Goal: Transaction & Acquisition: Purchase product/service

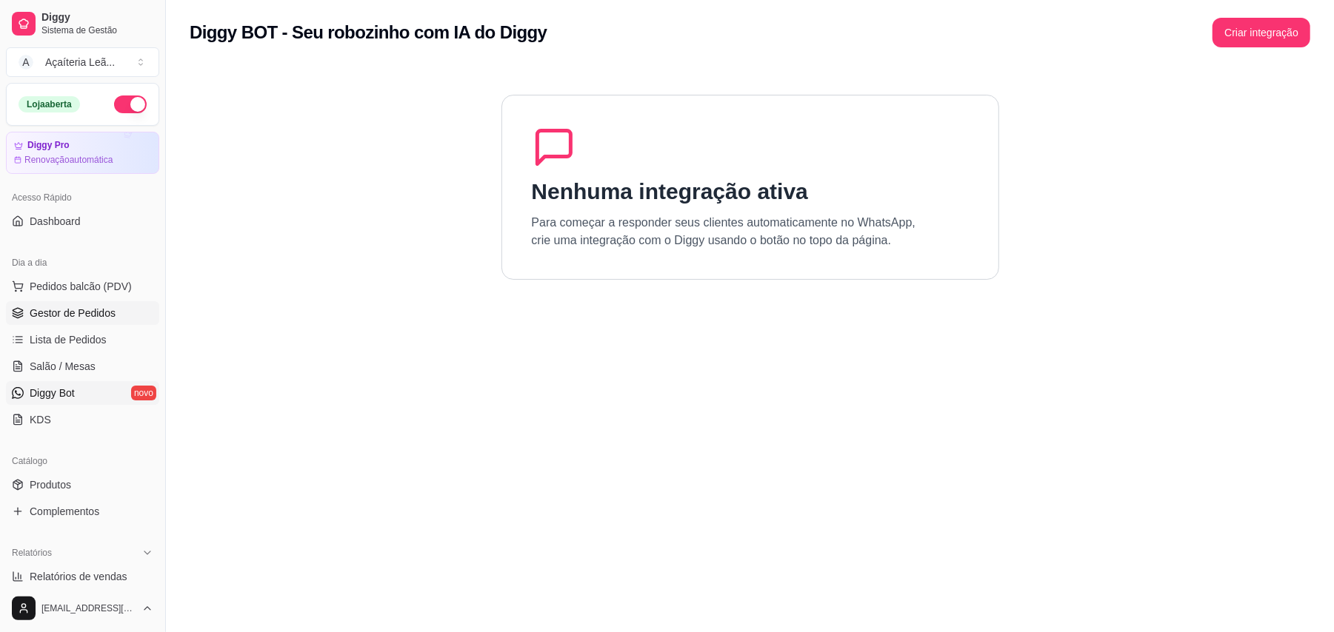
click at [114, 310] on link "Gestor de Pedidos" at bounding box center [82, 313] width 153 height 24
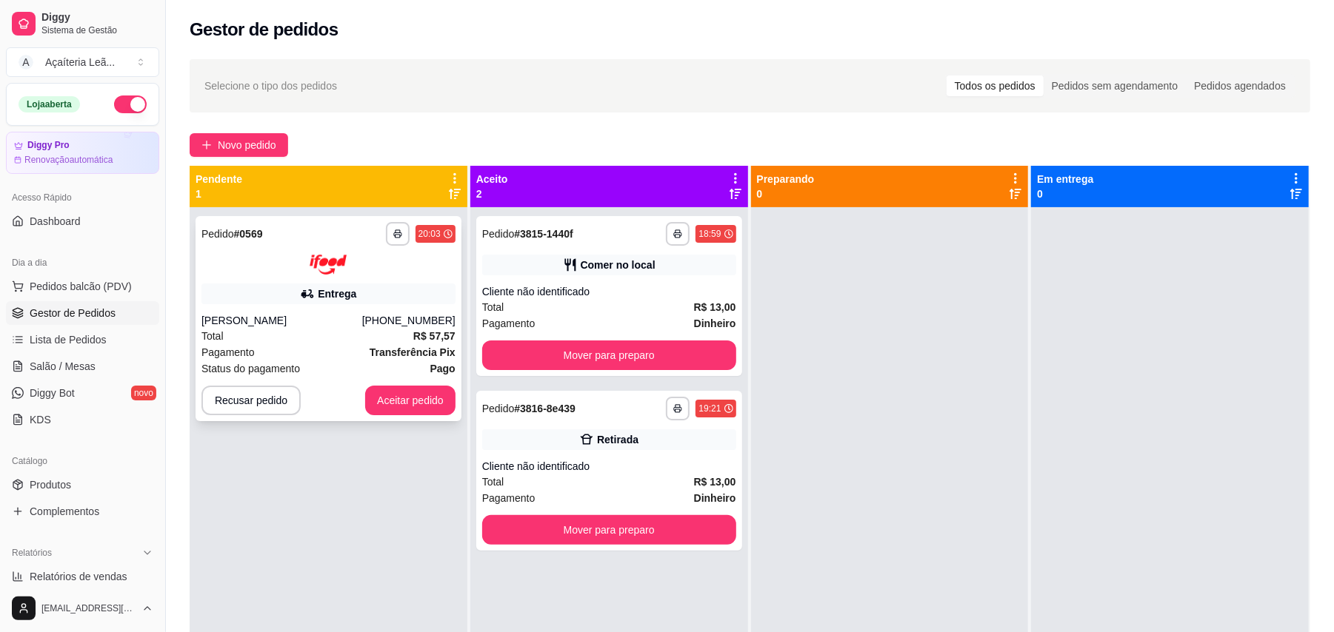
click at [400, 349] on strong "Transferência Pix" at bounding box center [412, 353] width 86 height 12
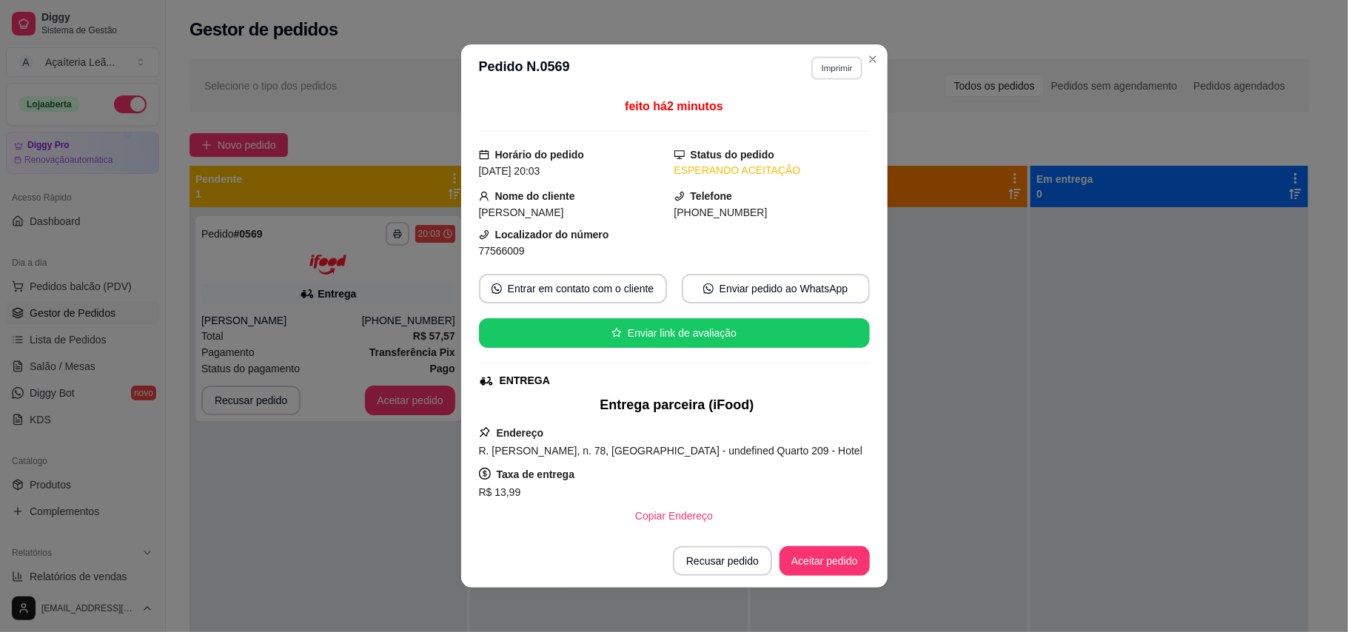
click at [842, 66] on button "Imprimir" at bounding box center [837, 67] width 51 height 23
click at [828, 124] on button "IMPRESSORA" at bounding box center [804, 120] width 107 height 24
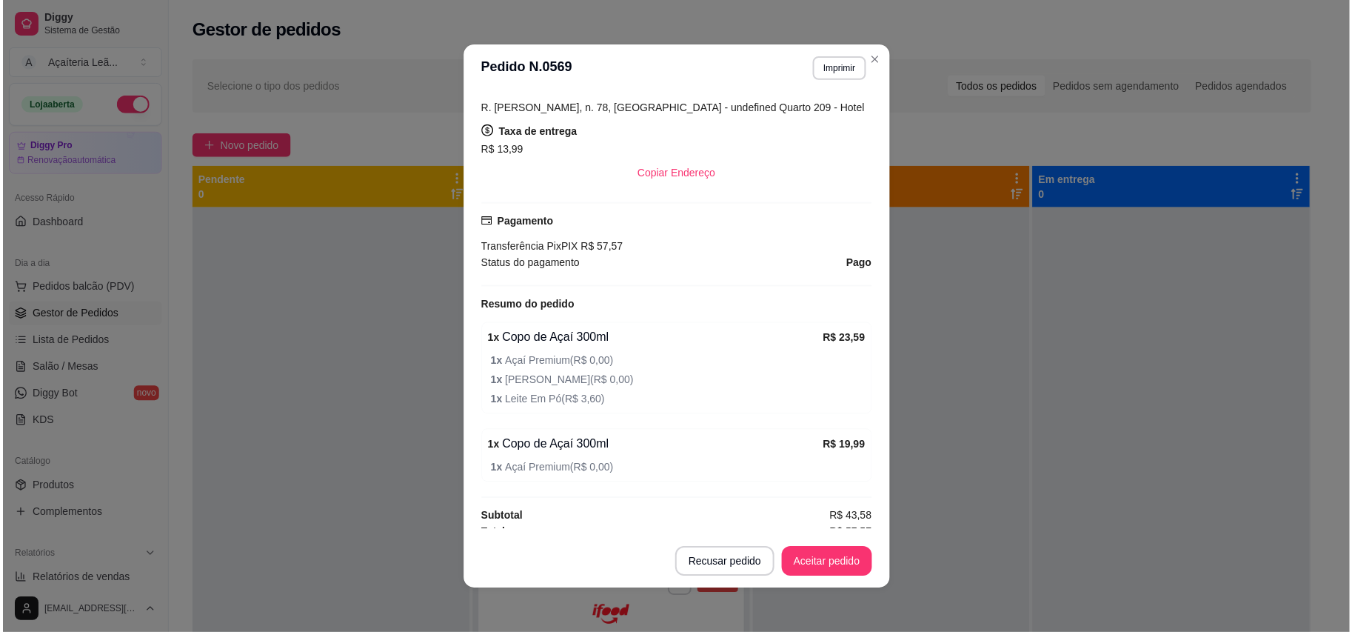
scroll to position [363, 0]
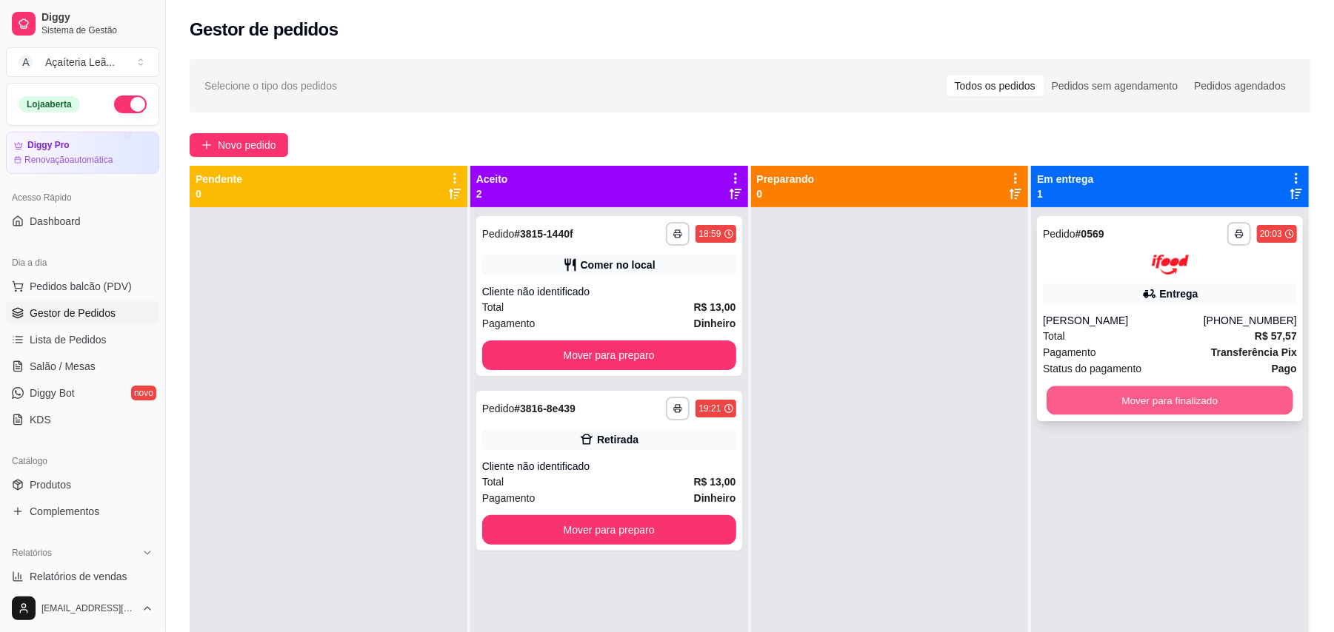
click at [1153, 401] on button "Mover para finalizado" at bounding box center [1169, 400] width 246 height 29
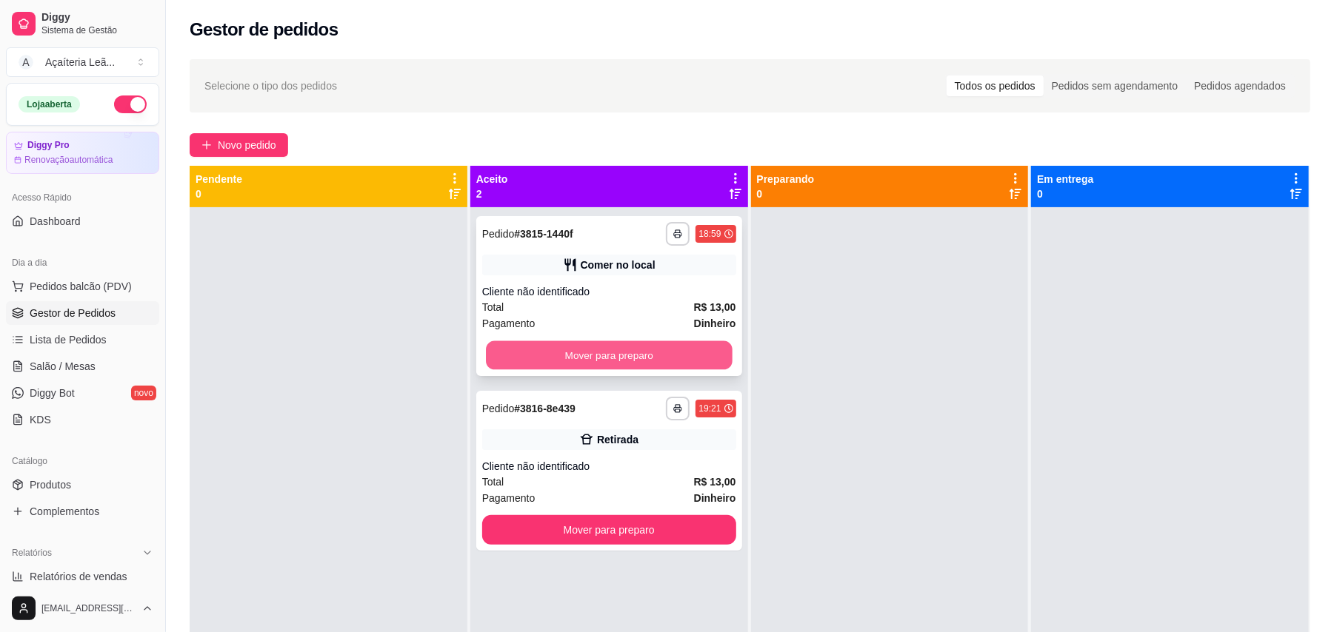
click at [703, 367] on button "Mover para preparo" at bounding box center [609, 355] width 246 height 29
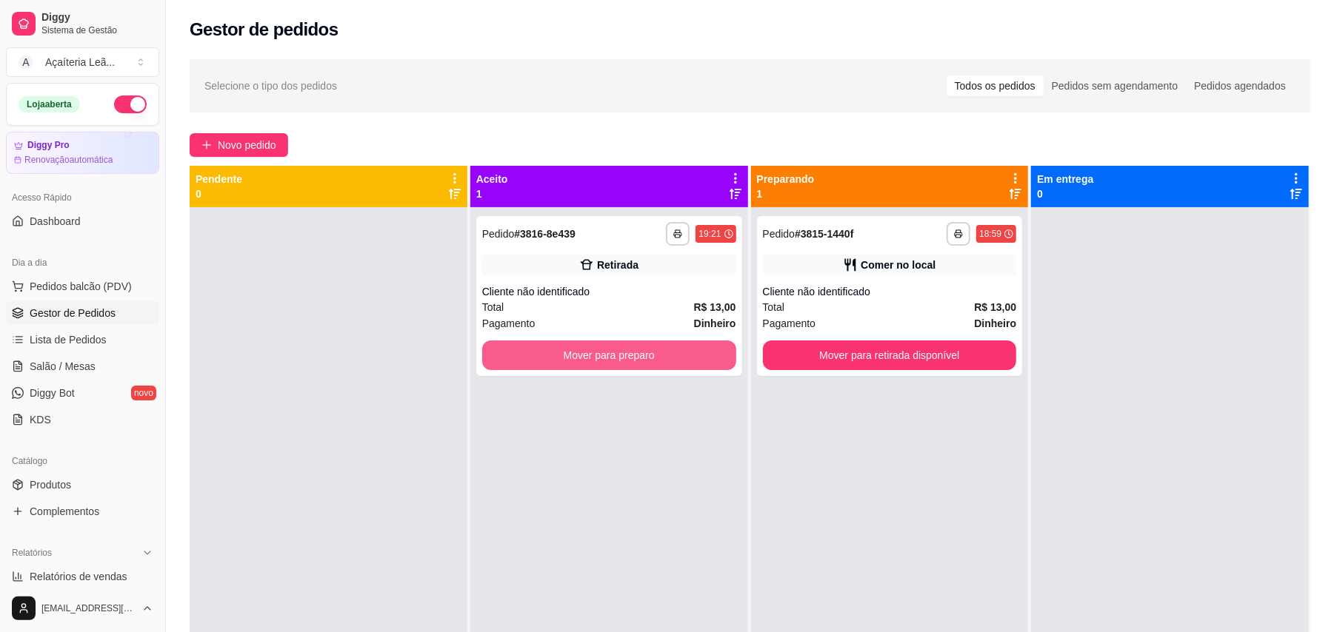
click at [703, 368] on button "Mover para preparo" at bounding box center [609, 356] width 254 height 30
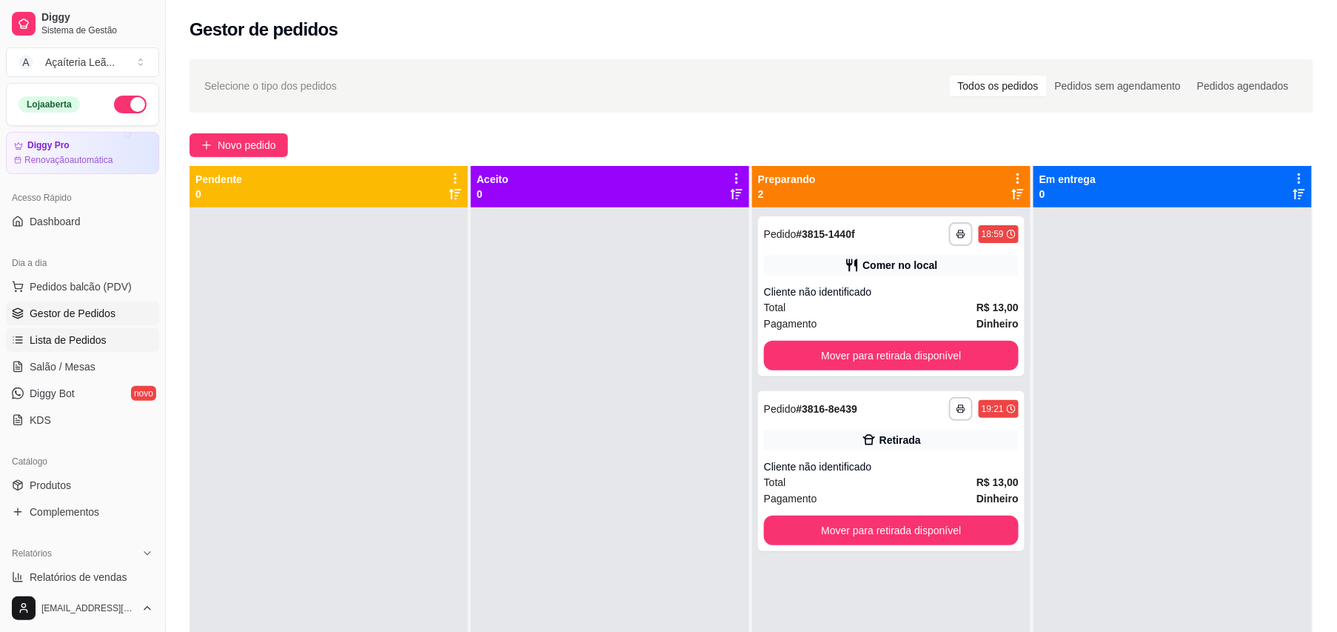
click at [24, 338] on link "Lista de Pedidos" at bounding box center [82, 340] width 153 height 24
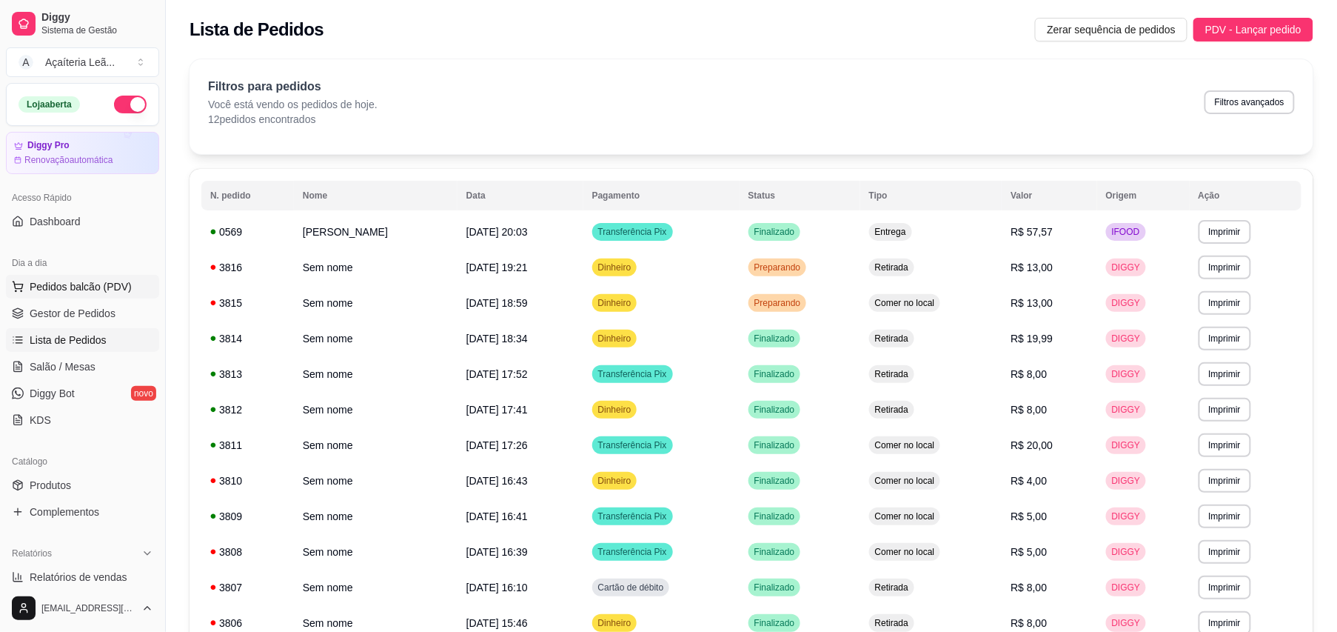
click at [43, 291] on span "Pedidos balcão (PDV)" at bounding box center [81, 286] width 102 height 15
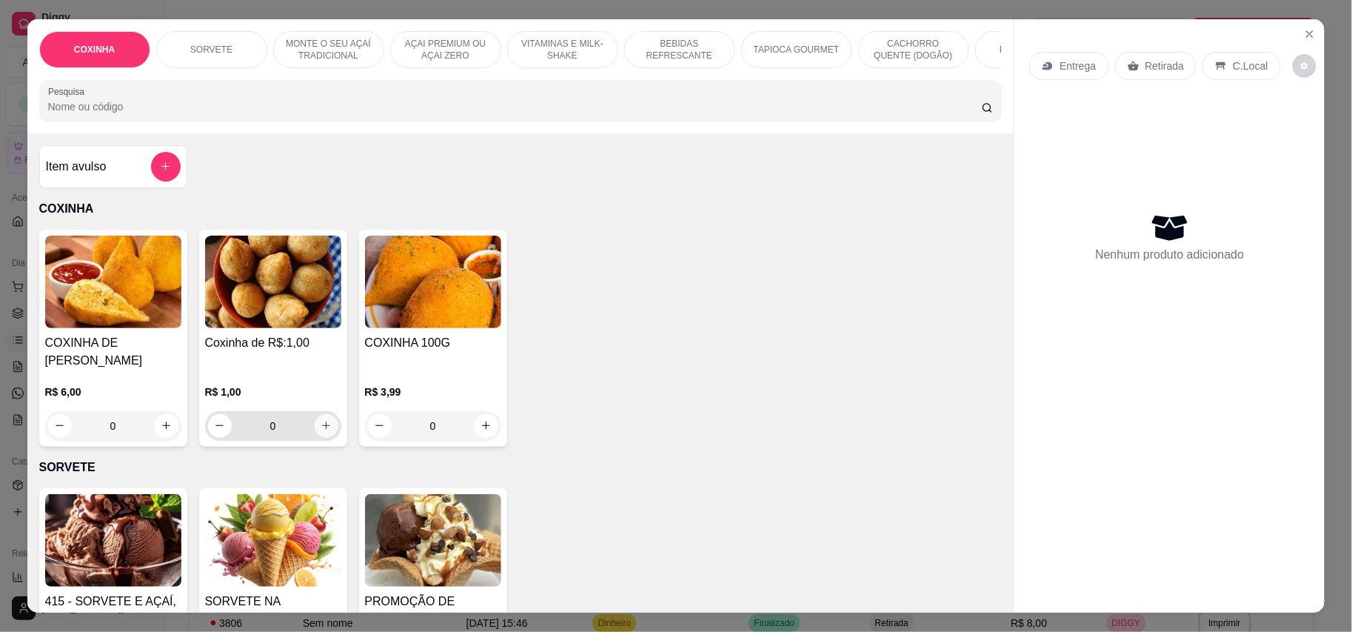
click at [321, 420] on icon "increase-product-quantity" at bounding box center [326, 425] width 11 height 11
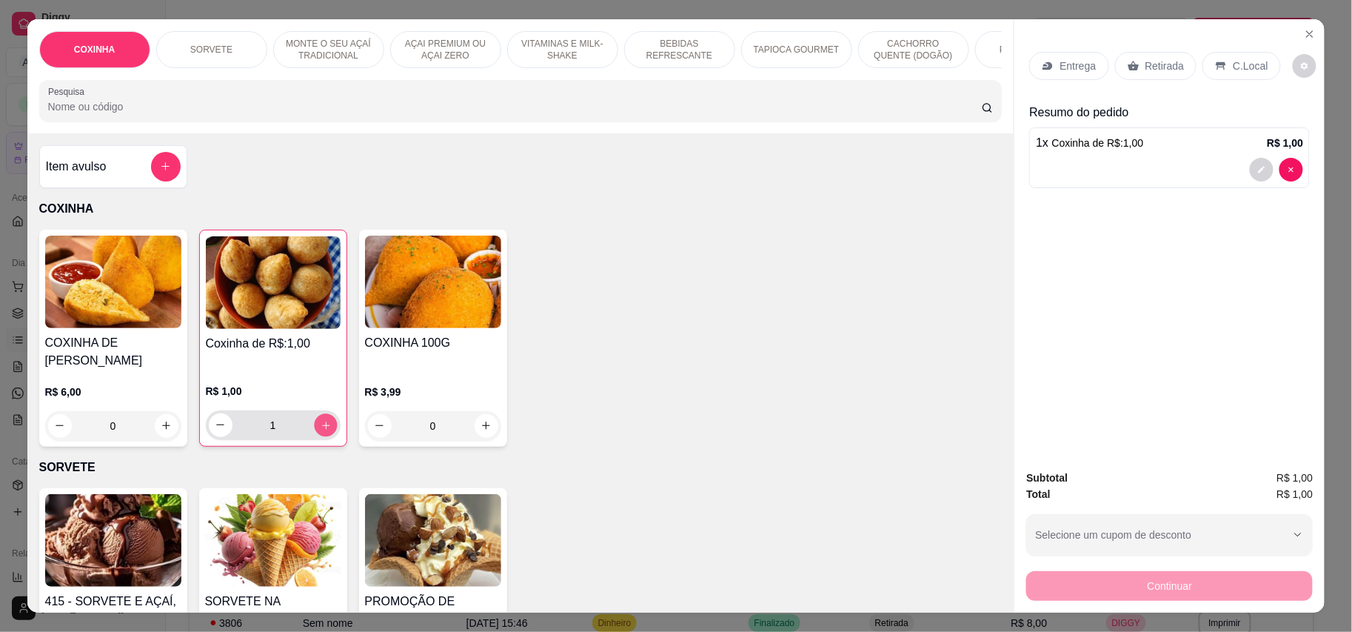
click at [320, 419] on icon "increase-product-quantity" at bounding box center [325, 424] width 11 height 11
type input "3"
click at [1242, 55] on div "C.Local" at bounding box center [1241, 66] width 78 height 28
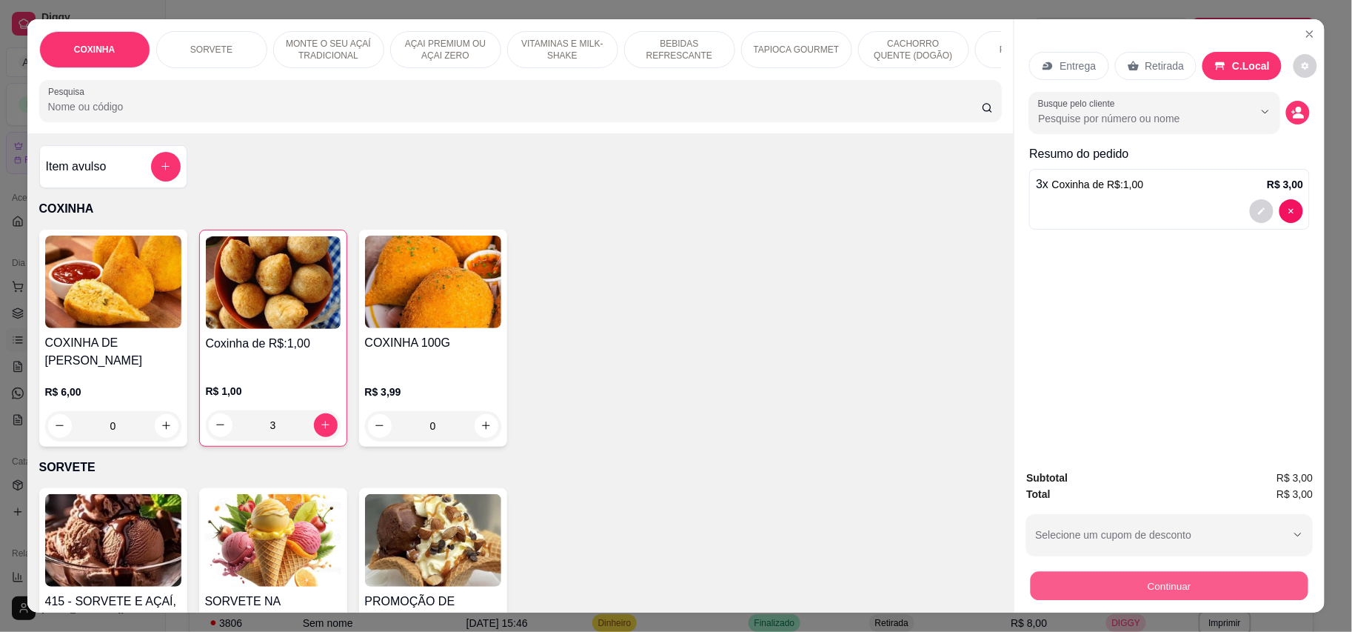
click at [1111, 573] on button "Continuar" at bounding box center [1170, 586] width 278 height 29
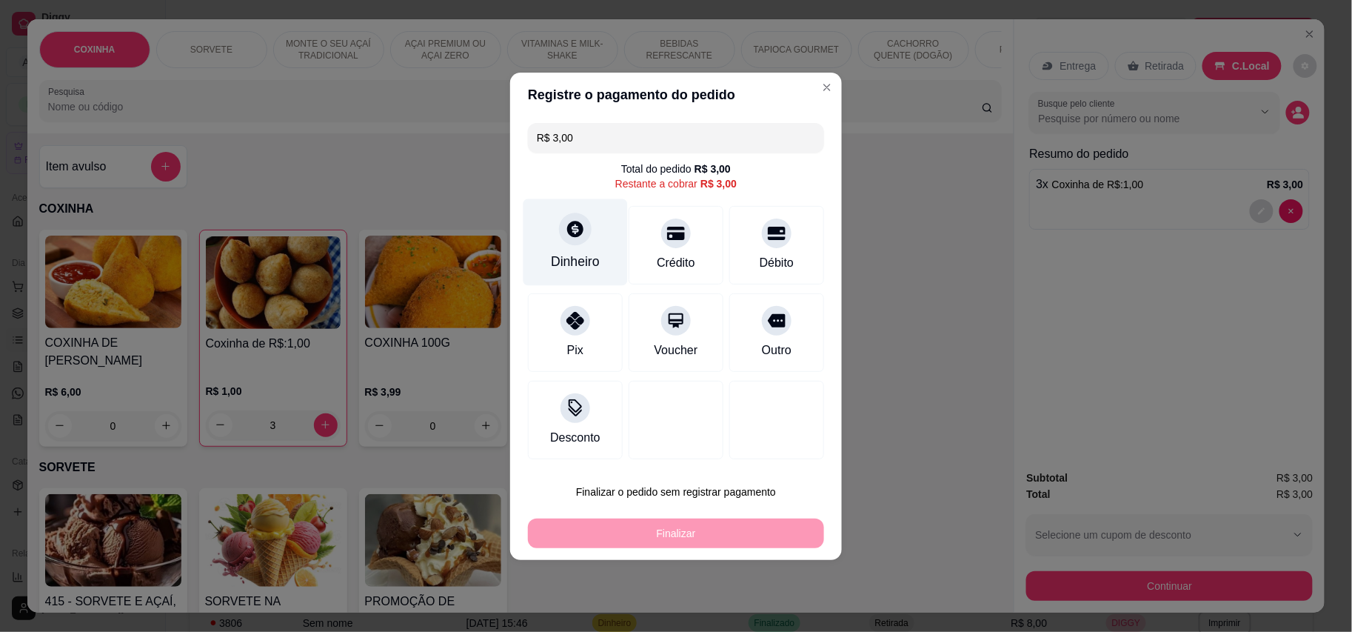
click at [576, 229] on icon at bounding box center [575, 229] width 16 height 16
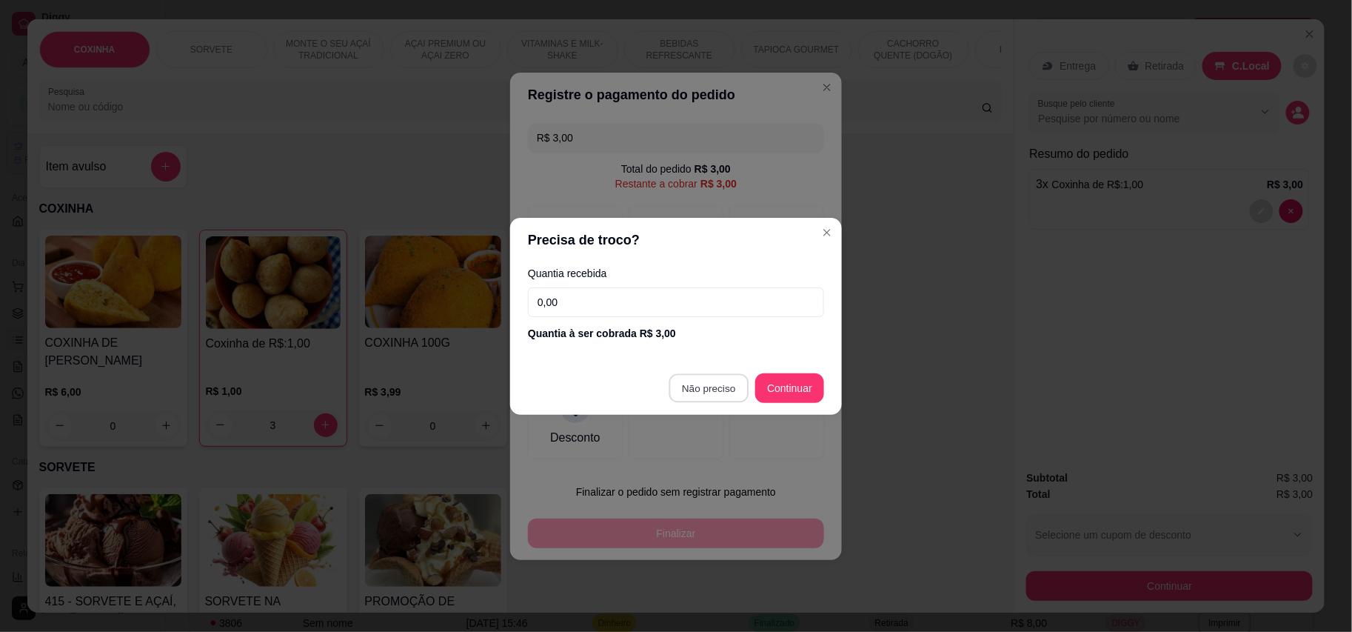
type input "R$ 0,00"
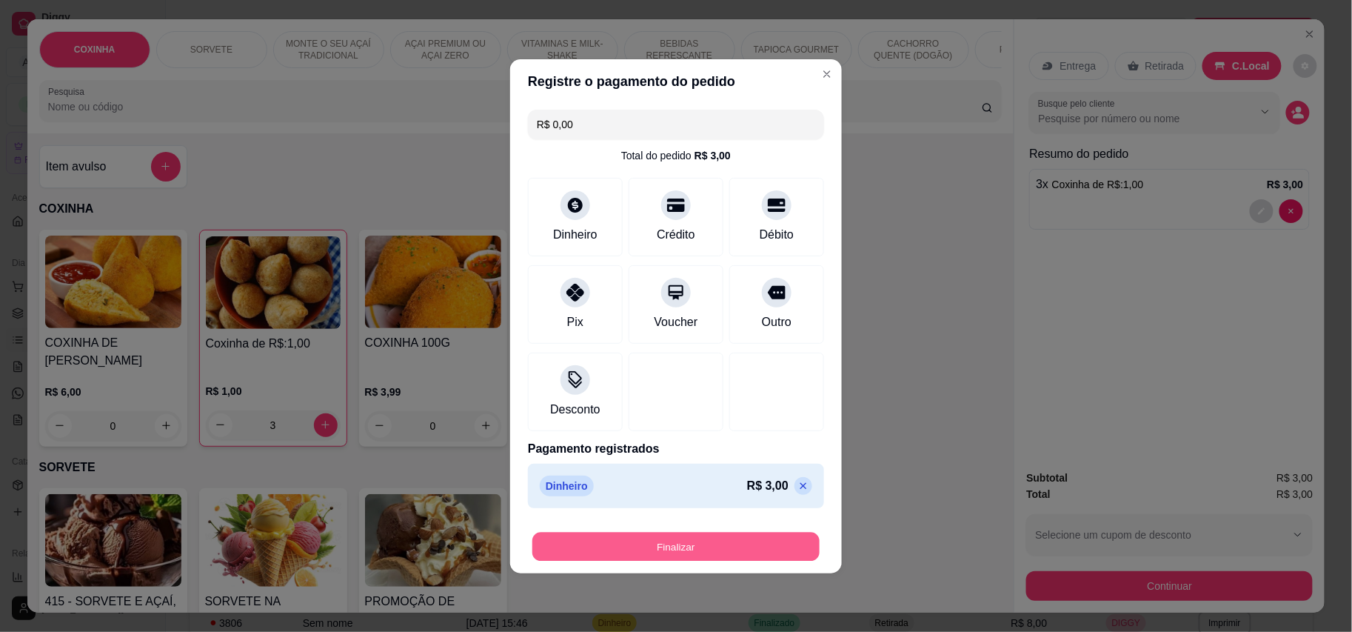
click at [706, 534] on button "Finalizar" at bounding box center [675, 546] width 287 height 29
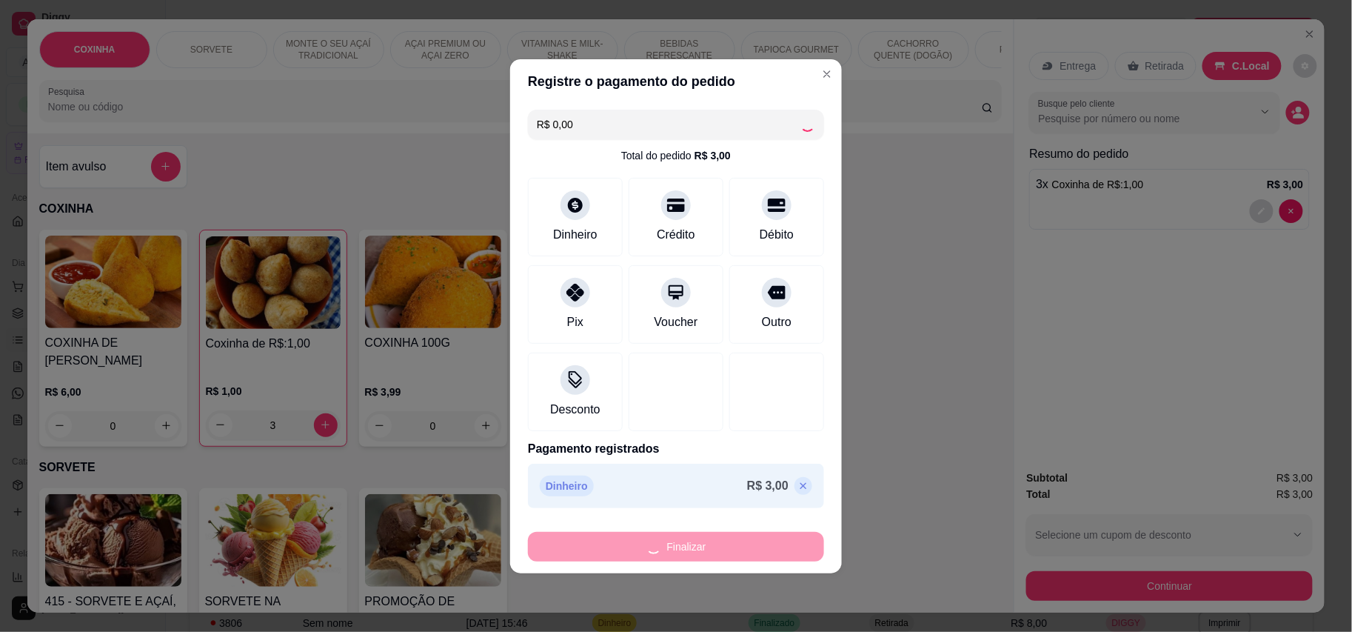
type input "0"
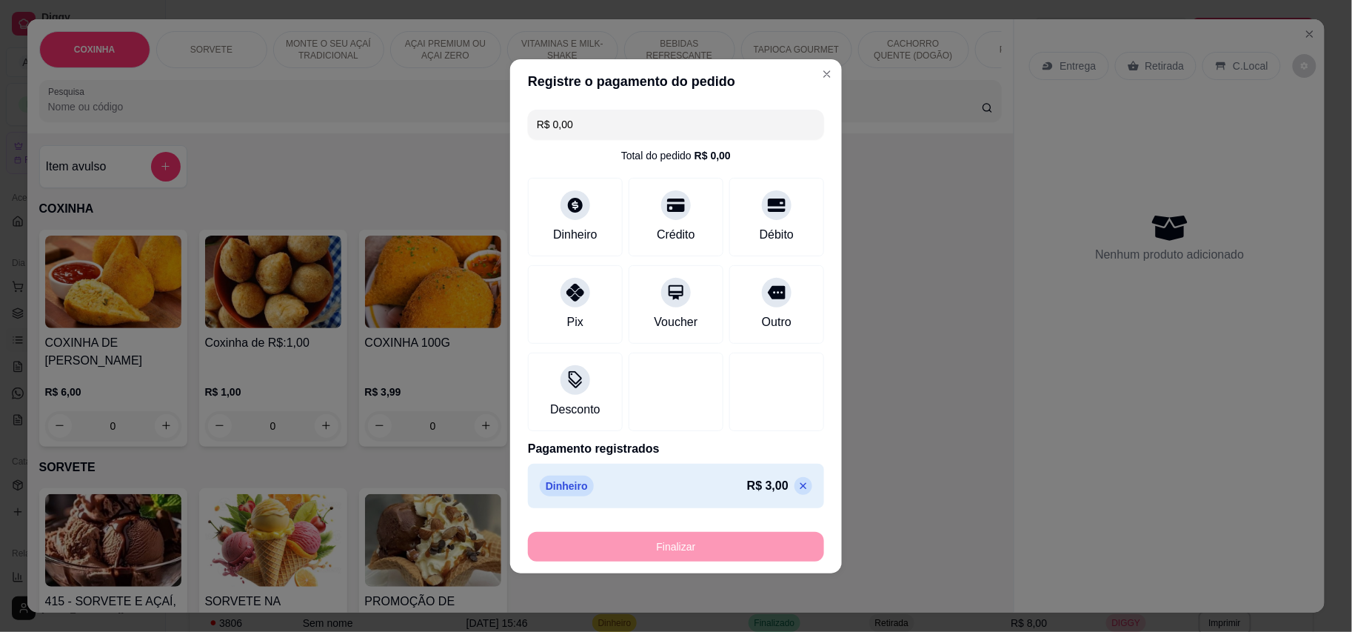
type input "-R$ 3,00"
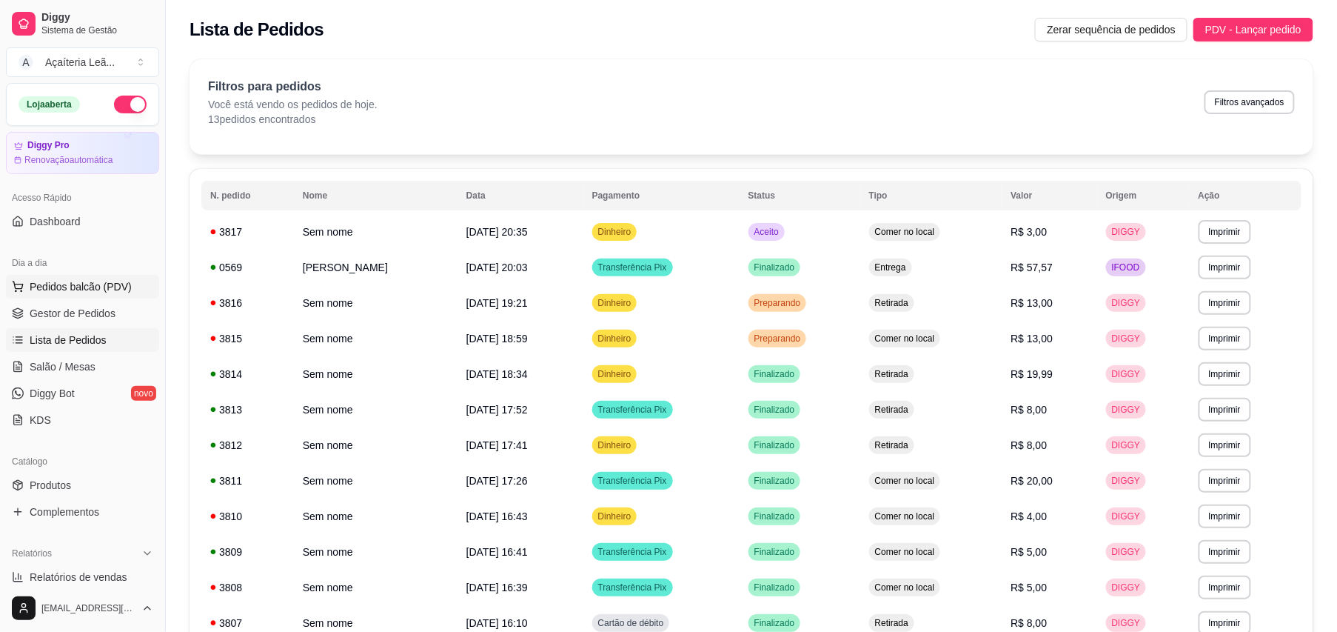
click at [110, 289] on span "Pedidos balcão (PDV)" at bounding box center [81, 286] width 102 height 15
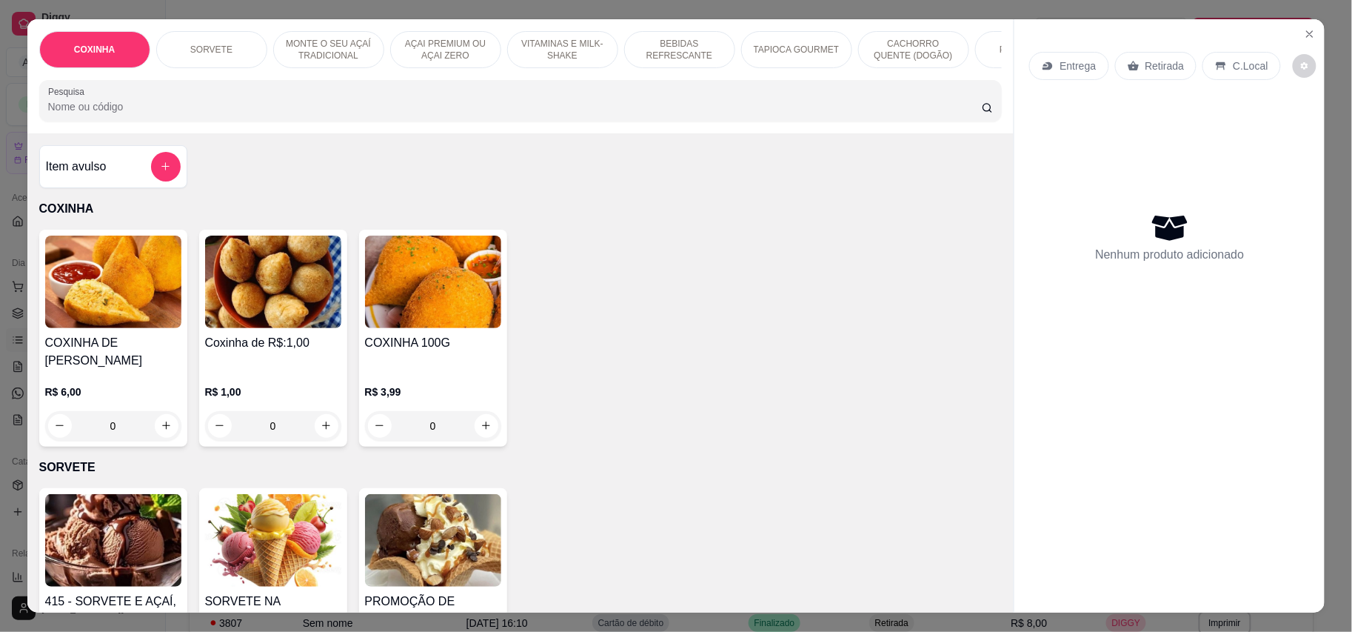
click at [891, 45] on p "CACHORRO QUENTE (DOGÃO)" at bounding box center [914, 50] width 86 height 24
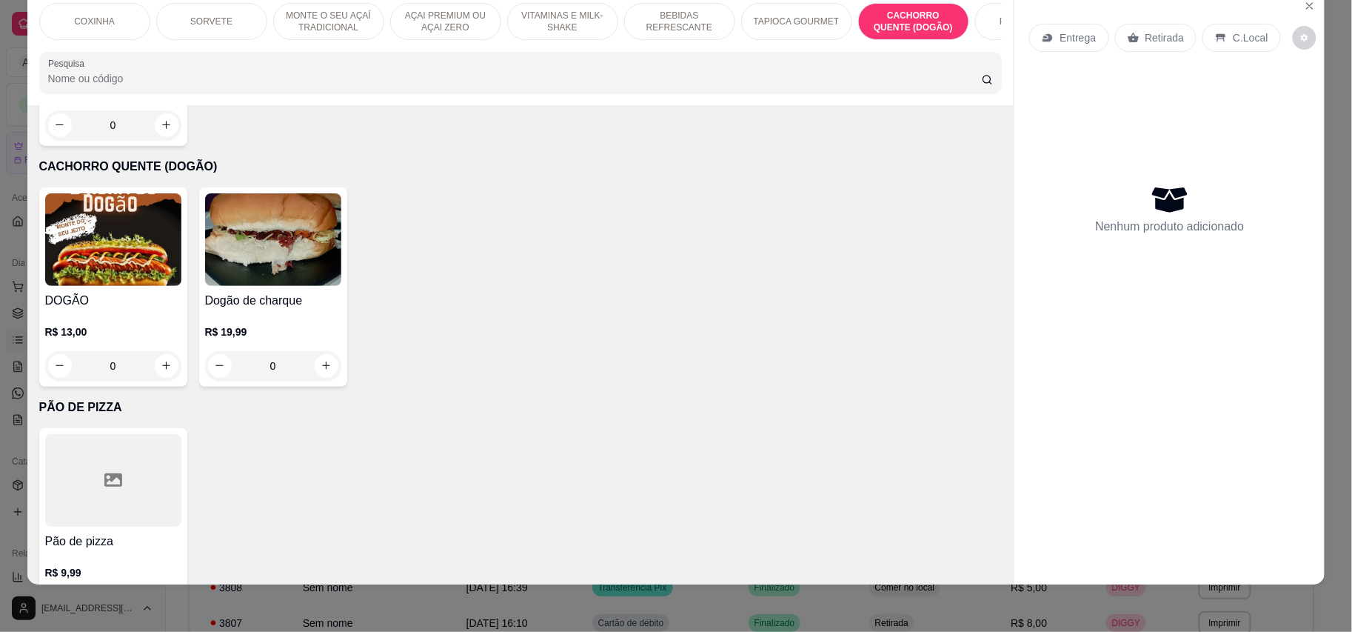
click at [172, 310] on div "R$ 13,00 0" at bounding box center [113, 345] width 136 height 71
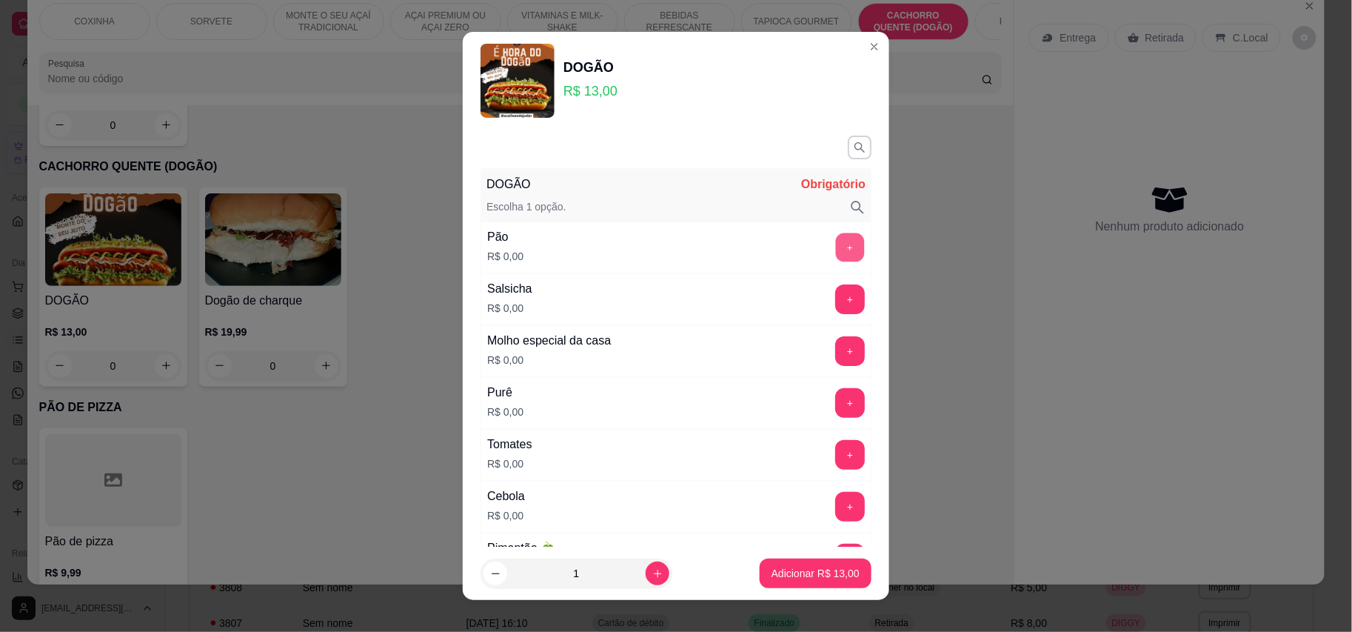
click at [836, 259] on button "+" at bounding box center [850, 246] width 29 height 29
drag, startPoint x: 821, startPoint y: 281, endPoint x: 817, endPoint y: 305, distance: 24.0
click at [821, 283] on div "Salsicha R$ 0,00 +" at bounding box center [676, 299] width 391 height 52
click at [835, 305] on button "+" at bounding box center [850, 299] width 30 height 30
click at [836, 360] on button "+" at bounding box center [850, 350] width 29 height 29
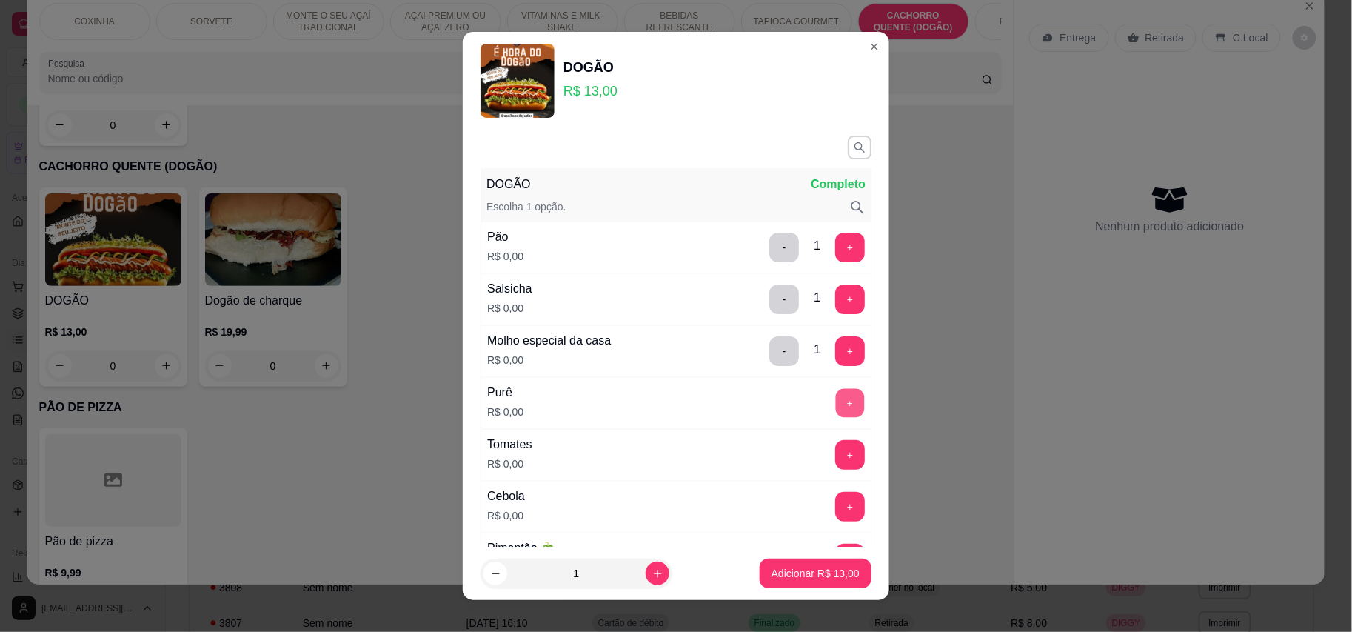
click at [836, 416] on button "+" at bounding box center [850, 402] width 29 height 29
click at [835, 465] on button "+" at bounding box center [850, 455] width 30 height 30
click at [835, 506] on button "+" at bounding box center [850, 507] width 30 height 30
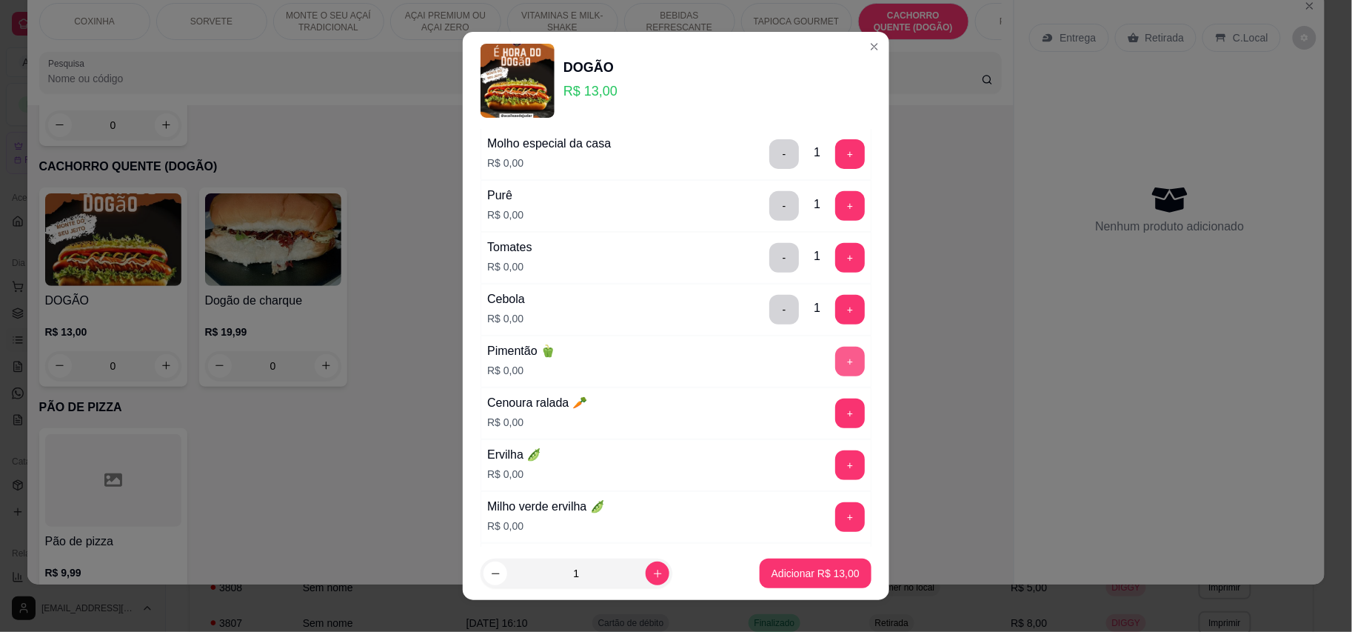
click at [835, 361] on button "+" at bounding box center [850, 362] width 30 height 30
click at [836, 424] on button "+" at bounding box center [850, 412] width 29 height 29
click at [835, 463] on button "+" at bounding box center [850, 465] width 30 height 30
click at [835, 514] on button "+" at bounding box center [850, 517] width 30 height 30
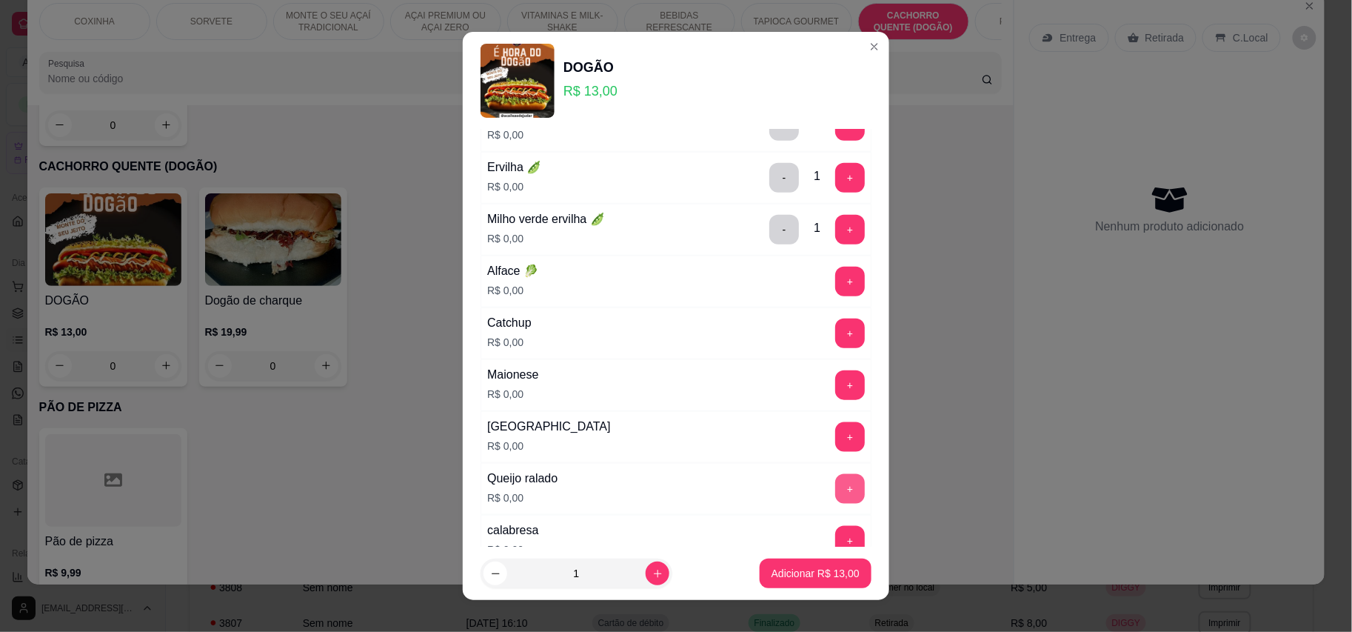
scroll to position [493, 0]
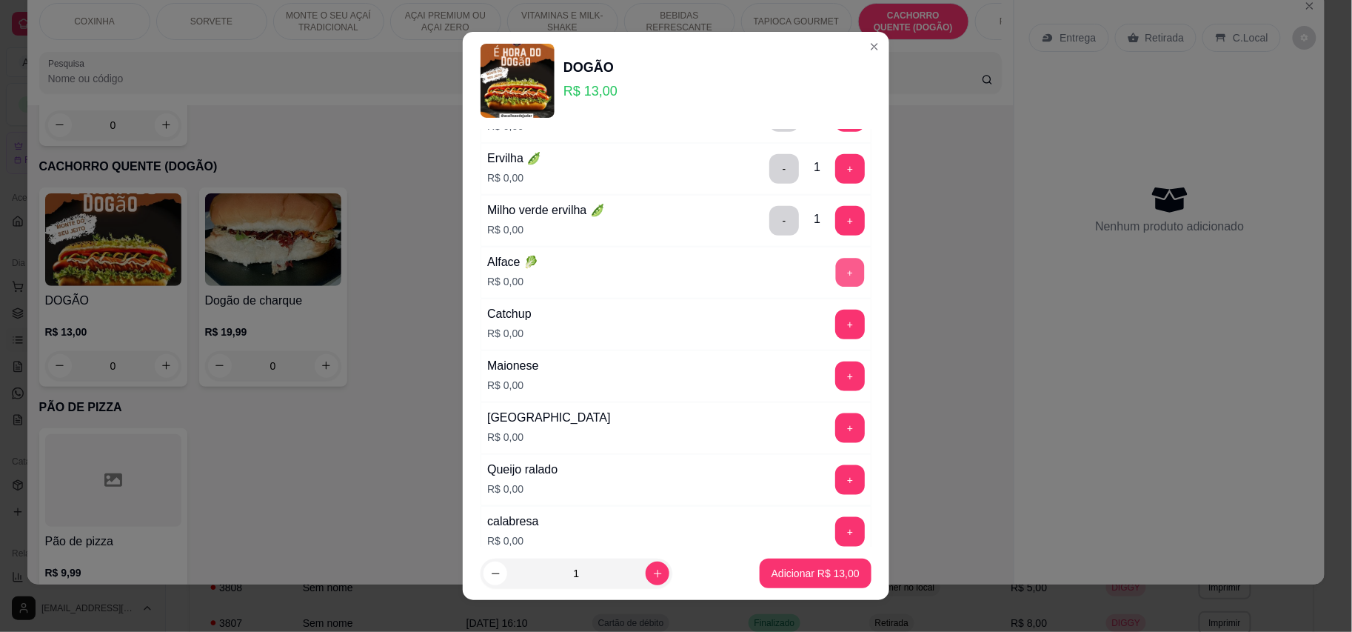
click at [836, 272] on button "+" at bounding box center [850, 272] width 29 height 29
click at [835, 336] on button "+" at bounding box center [850, 325] width 30 height 30
click at [835, 378] on button "+" at bounding box center [850, 376] width 30 height 30
click at [835, 430] on button "+" at bounding box center [850, 428] width 30 height 30
click at [835, 481] on button "+" at bounding box center [850, 480] width 30 height 30
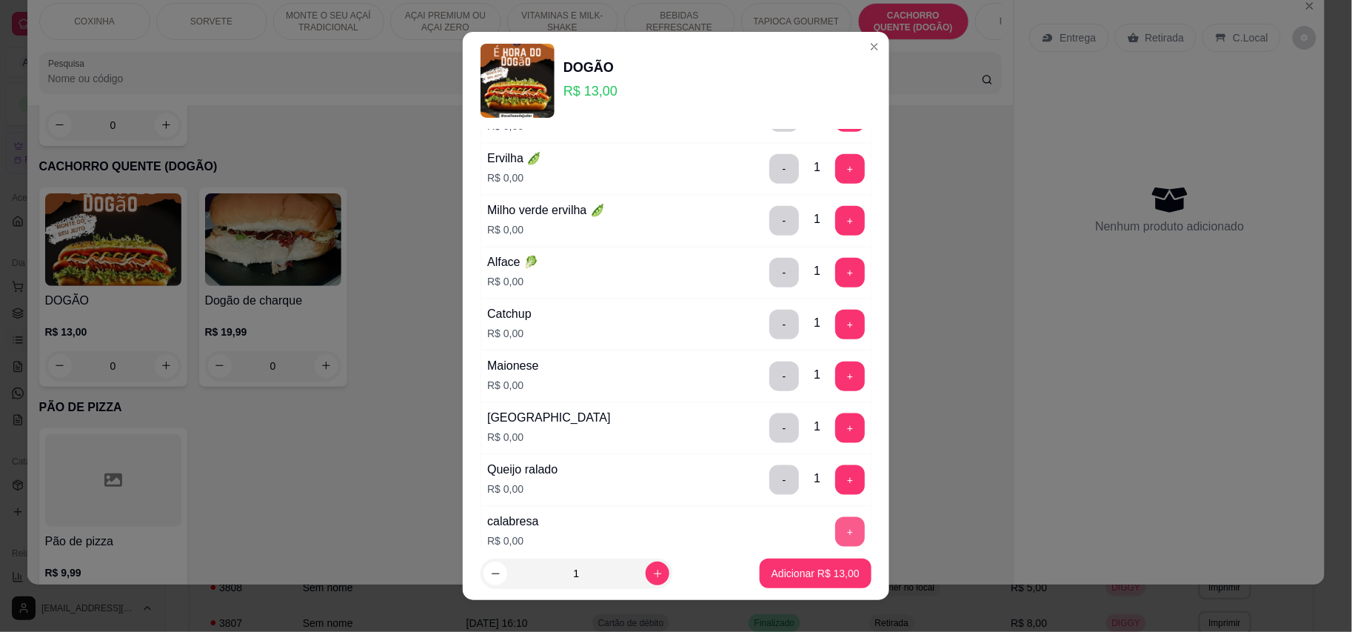
click at [835, 530] on button "+" at bounding box center [850, 532] width 30 height 30
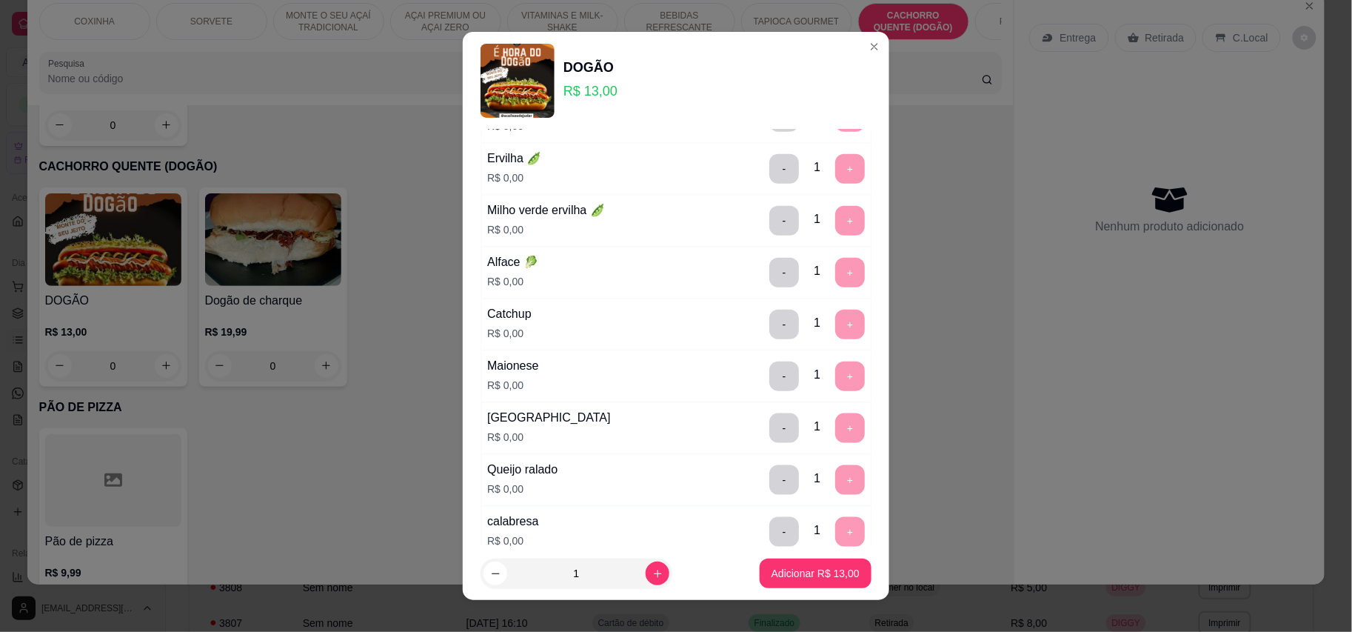
scroll to position [623, 0]
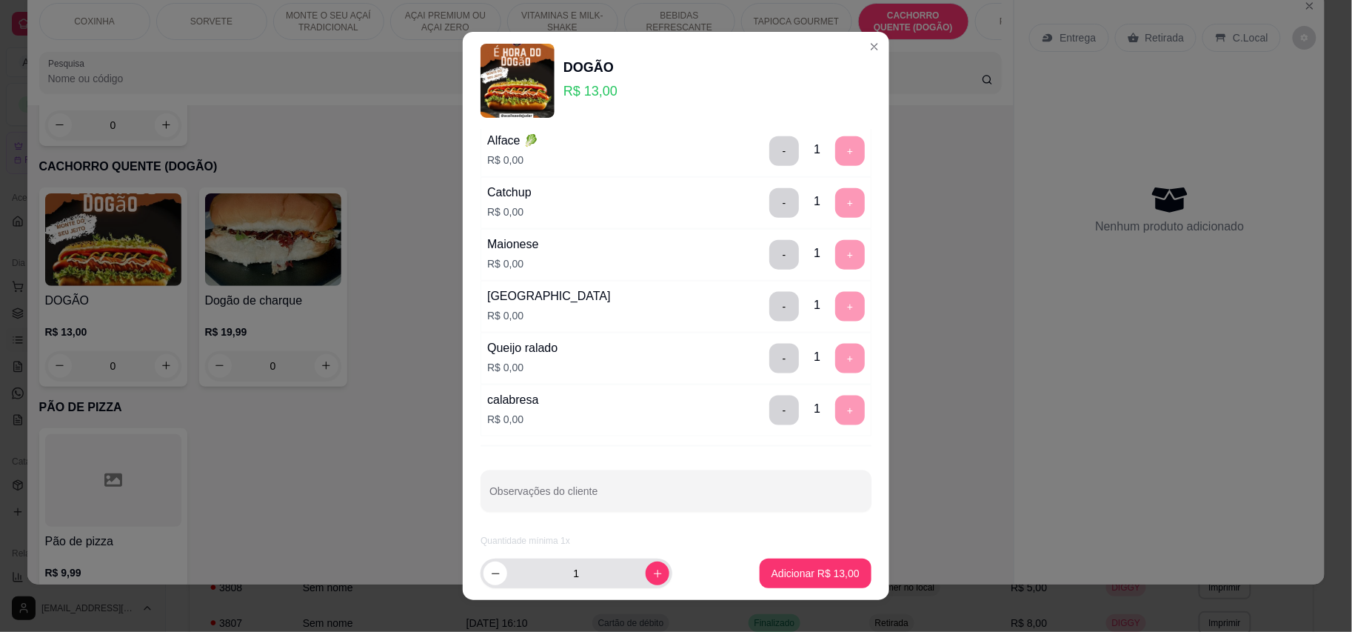
click at [649, 581] on div "1" at bounding box center [577, 573] width 186 height 30
click at [652, 578] on icon "increase-product-quantity" at bounding box center [657, 573] width 11 height 11
type input "2"
click at [780, 582] on button "Adicionar R$ 26,00" at bounding box center [815, 573] width 109 height 29
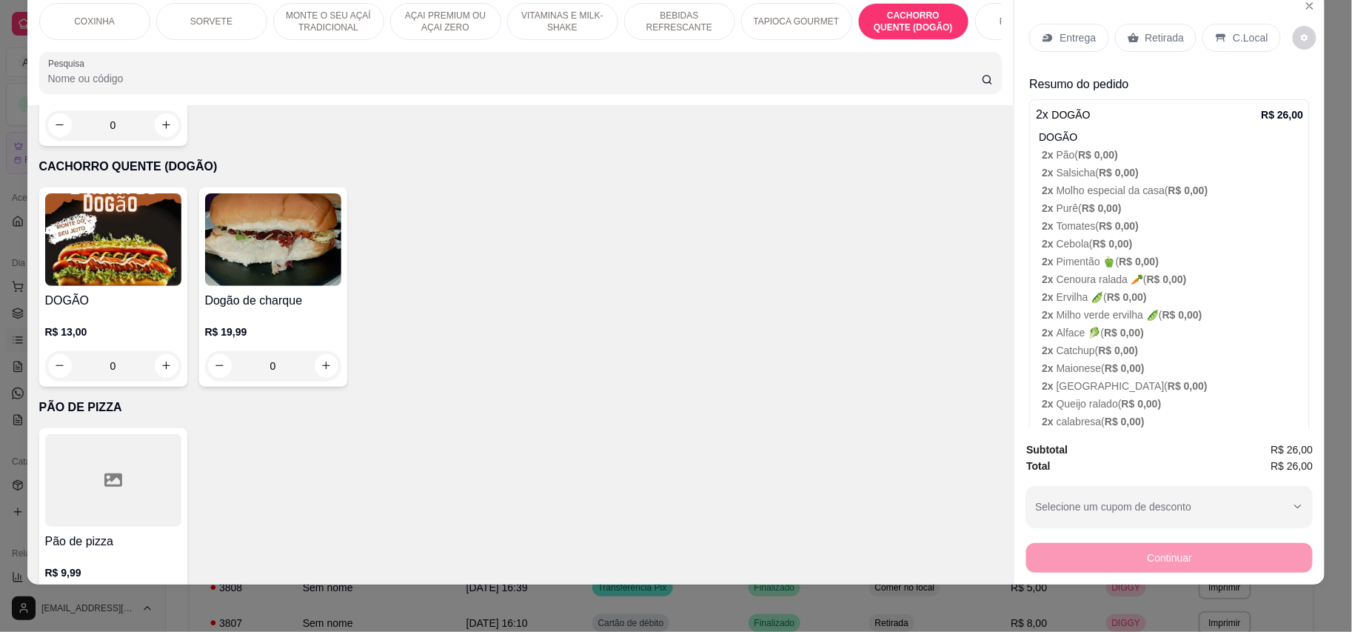
click at [1154, 47] on div "Retirada" at bounding box center [1156, 38] width 82 height 28
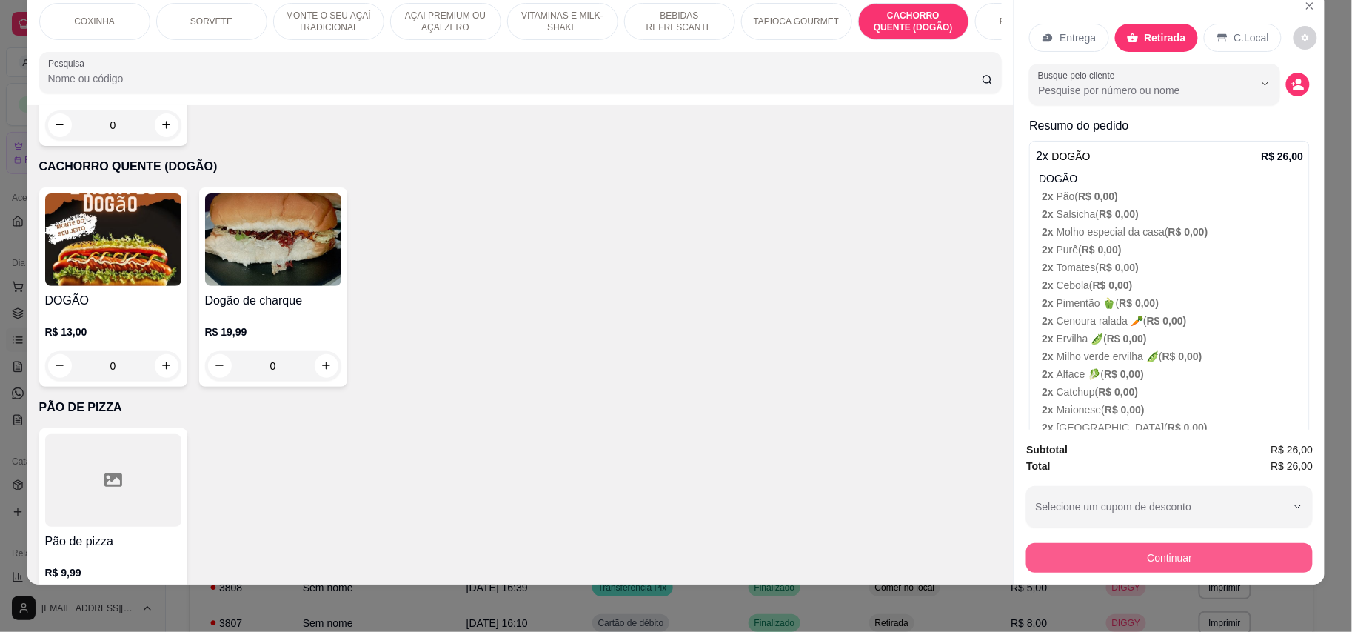
click at [1138, 546] on button "Continuar" at bounding box center [1169, 558] width 287 height 30
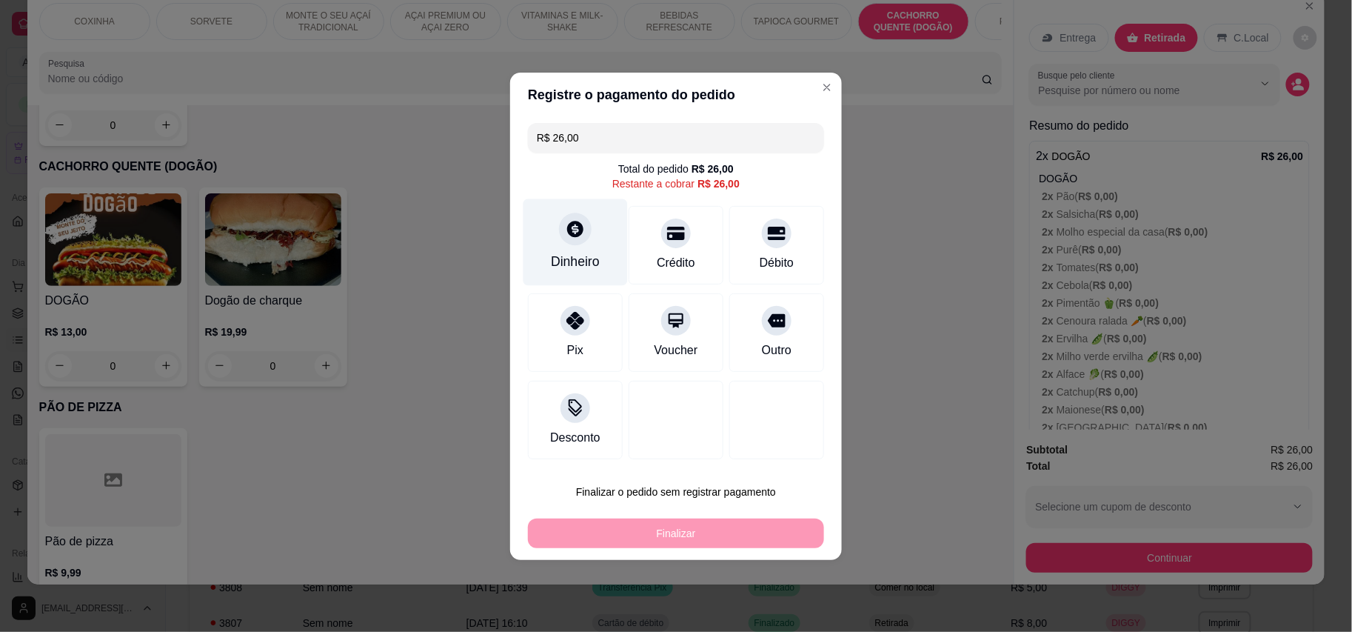
click at [554, 255] on div "Dinheiro" at bounding box center [575, 261] width 49 height 19
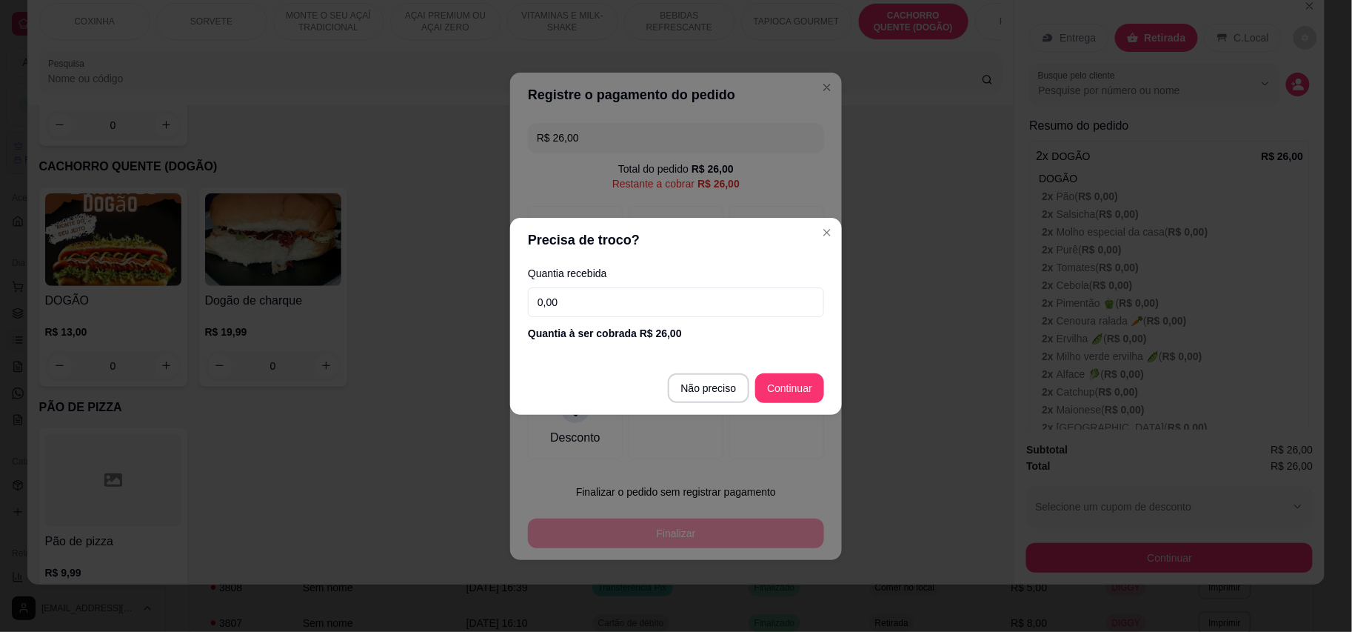
click at [605, 291] on input "0,00" at bounding box center [676, 302] width 296 height 30
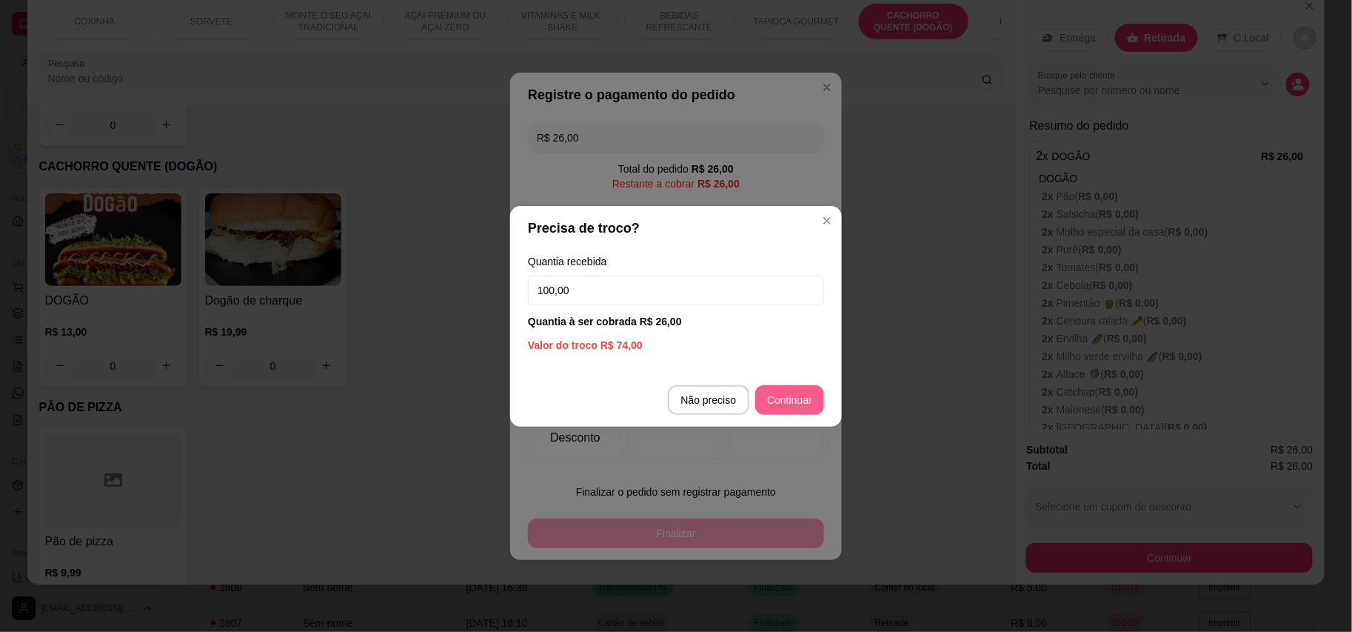
type input "100,00"
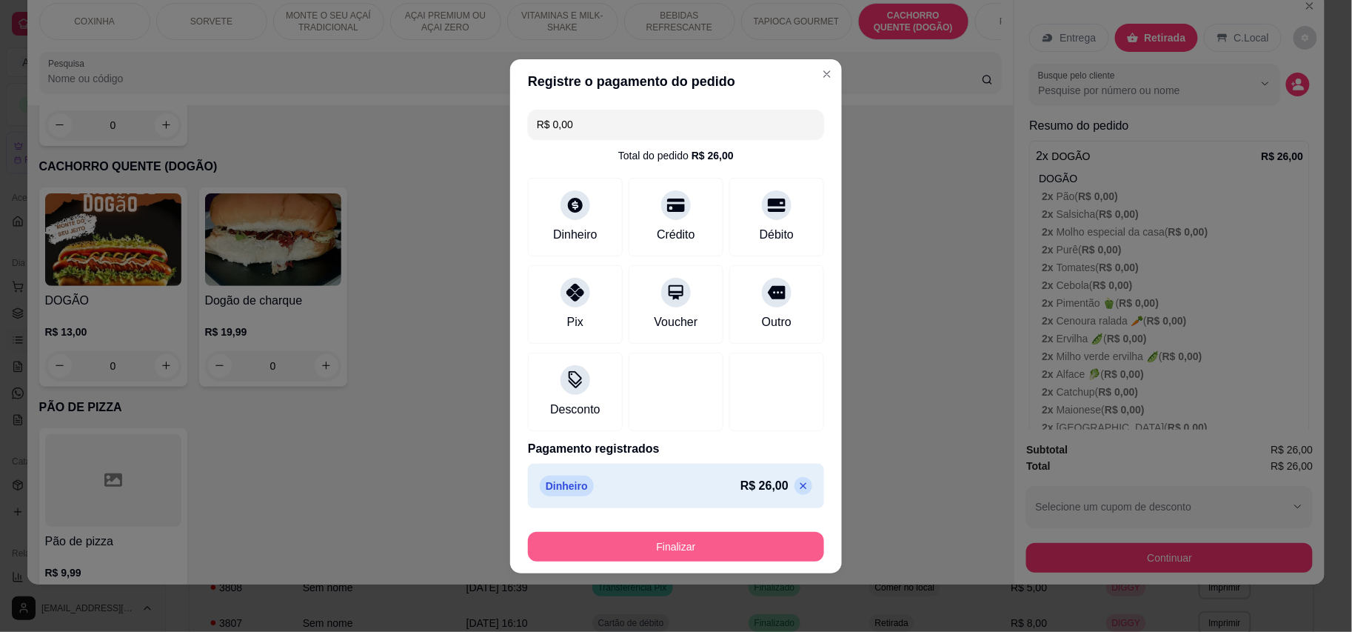
click at [709, 539] on button "Finalizar" at bounding box center [676, 547] width 296 height 30
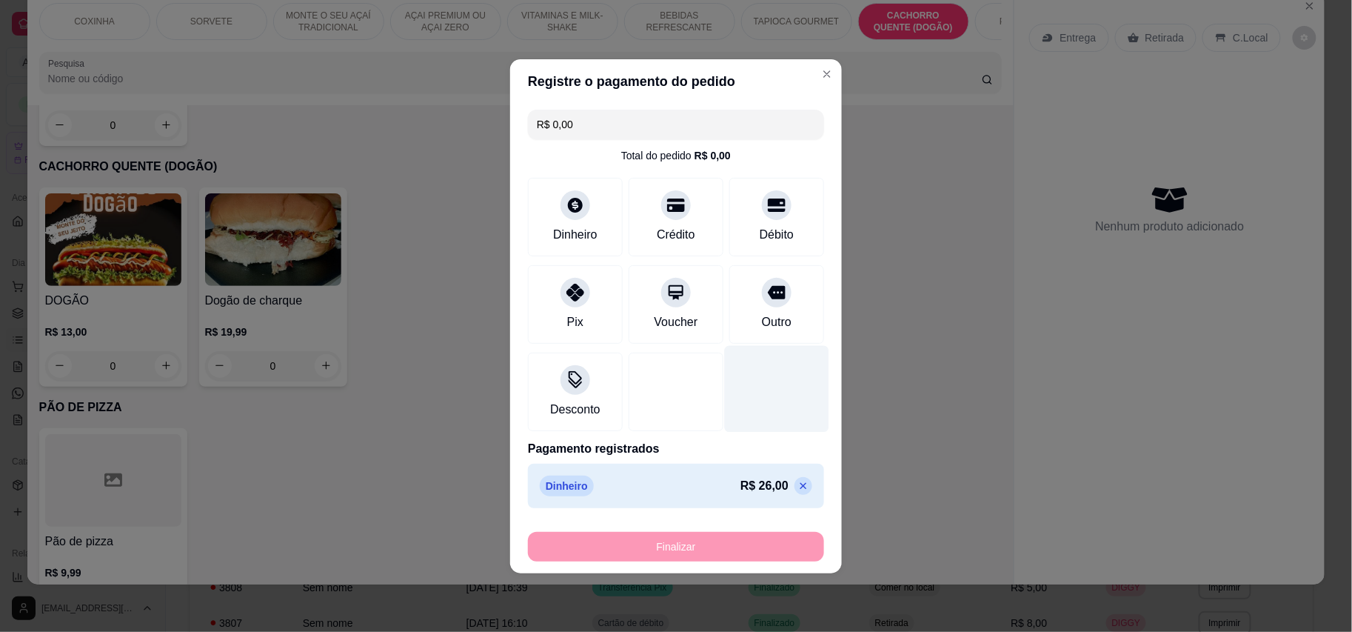
type input "-R$ 26,00"
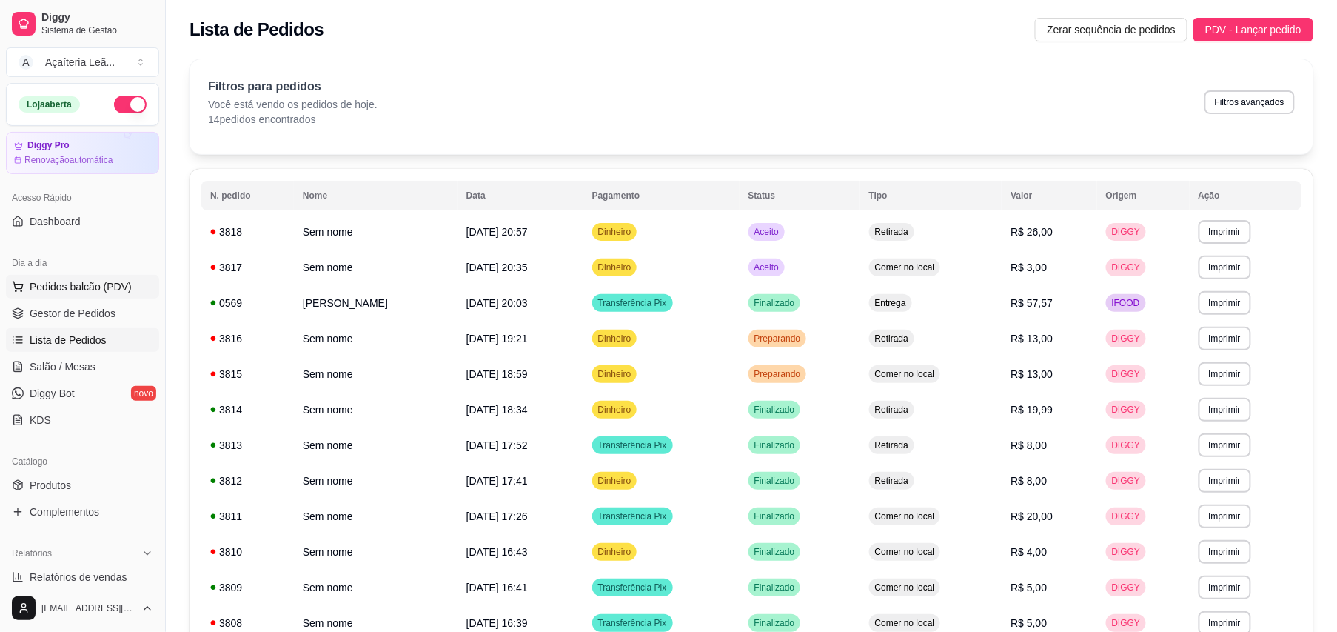
click at [73, 284] on span "Pedidos balcão (PDV)" at bounding box center [81, 286] width 102 height 15
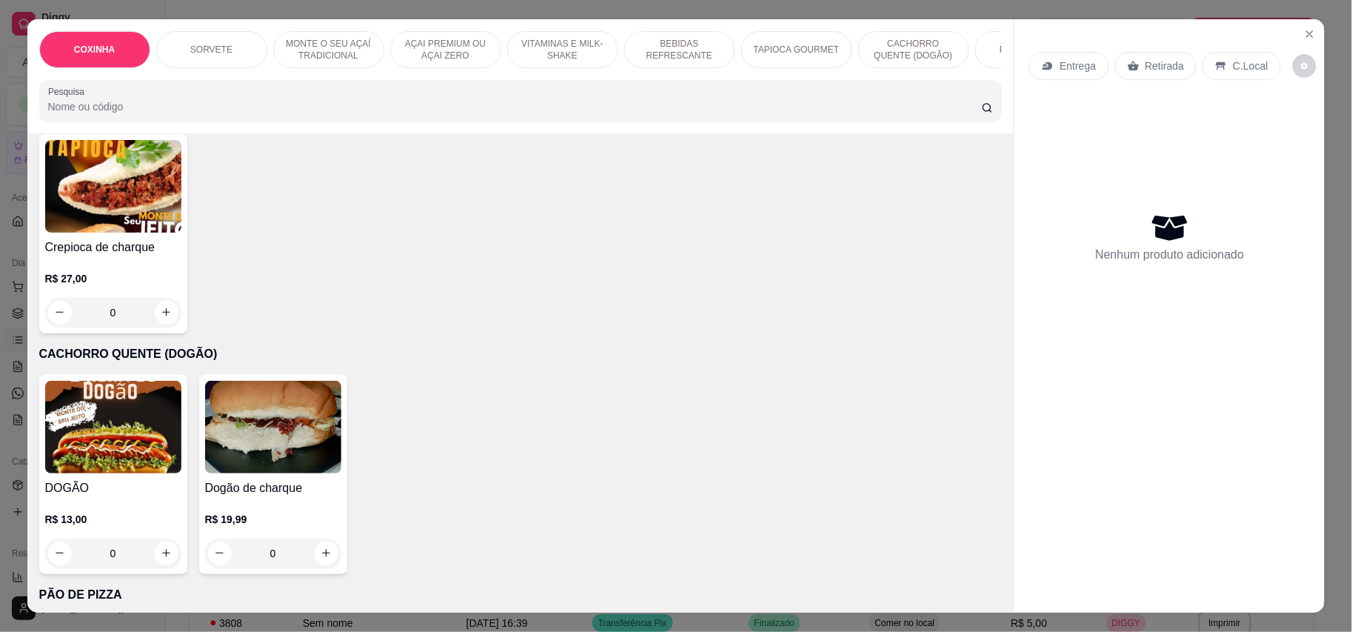
scroll to position [2073, 0]
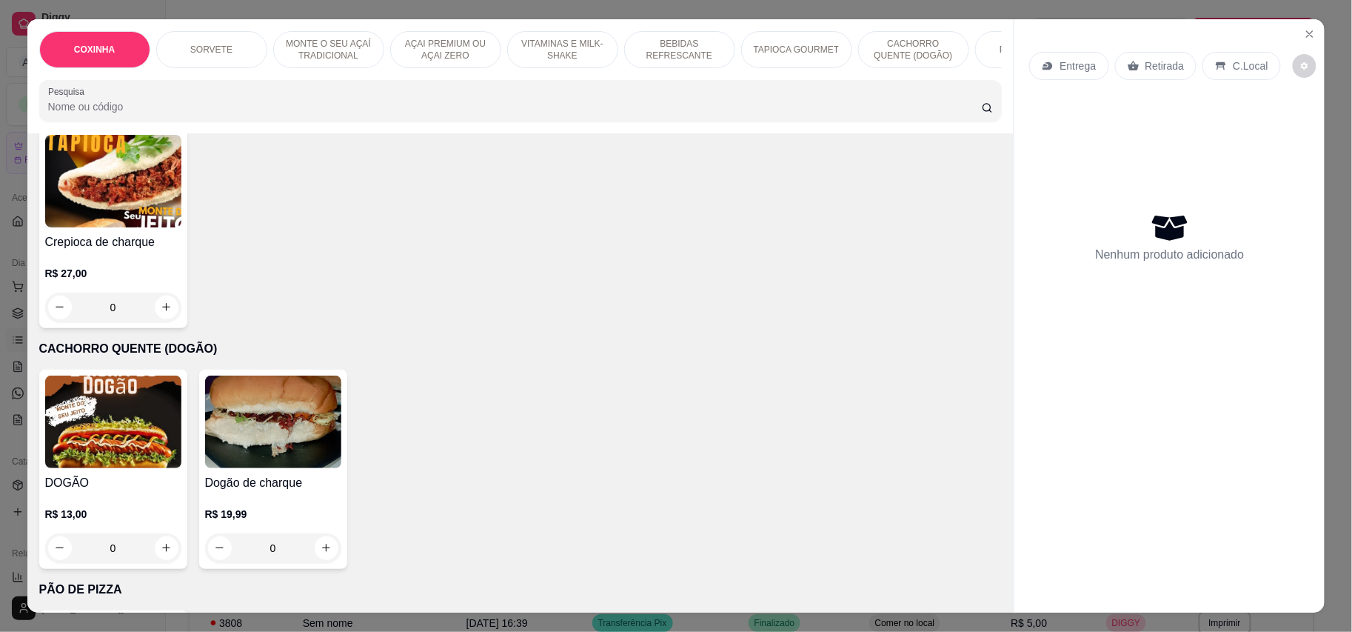
click at [157, 533] on div "0" at bounding box center [113, 548] width 136 height 30
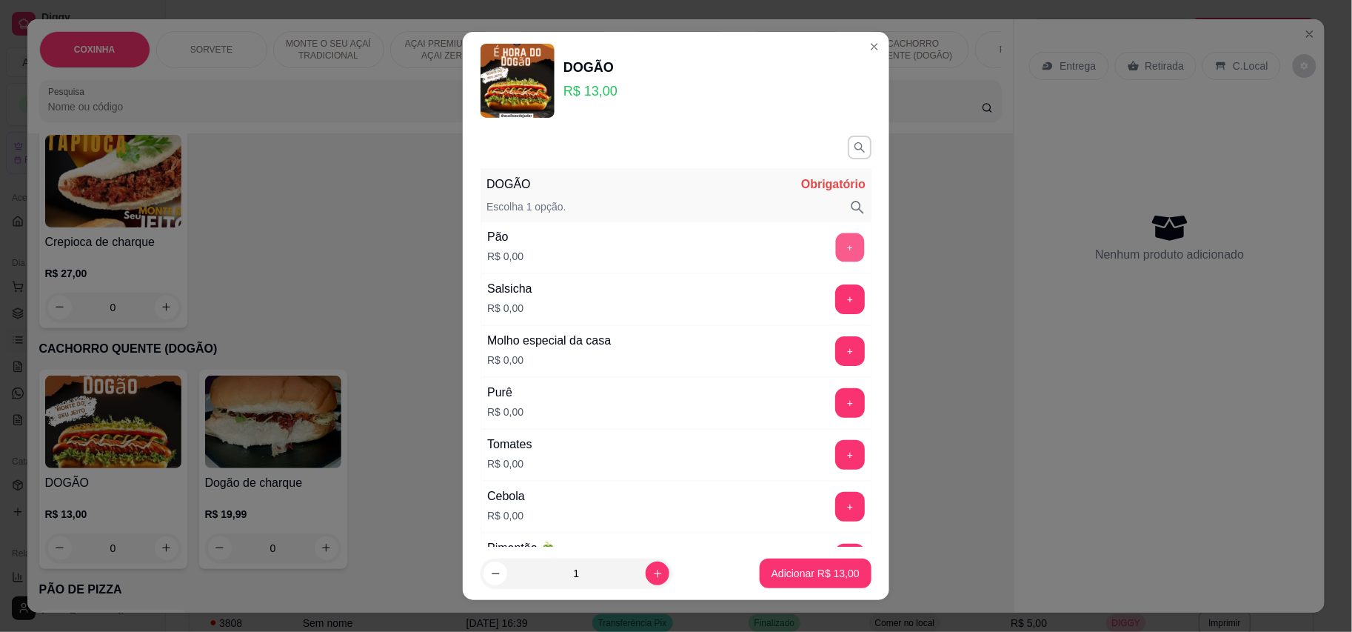
click at [836, 244] on button "+" at bounding box center [850, 246] width 29 height 29
click at [835, 300] on button "+" at bounding box center [850, 299] width 30 height 30
click at [835, 347] on button "+" at bounding box center [850, 351] width 30 height 30
click at [836, 409] on button "+" at bounding box center [850, 402] width 29 height 29
click at [836, 456] on button "+" at bounding box center [850, 454] width 29 height 29
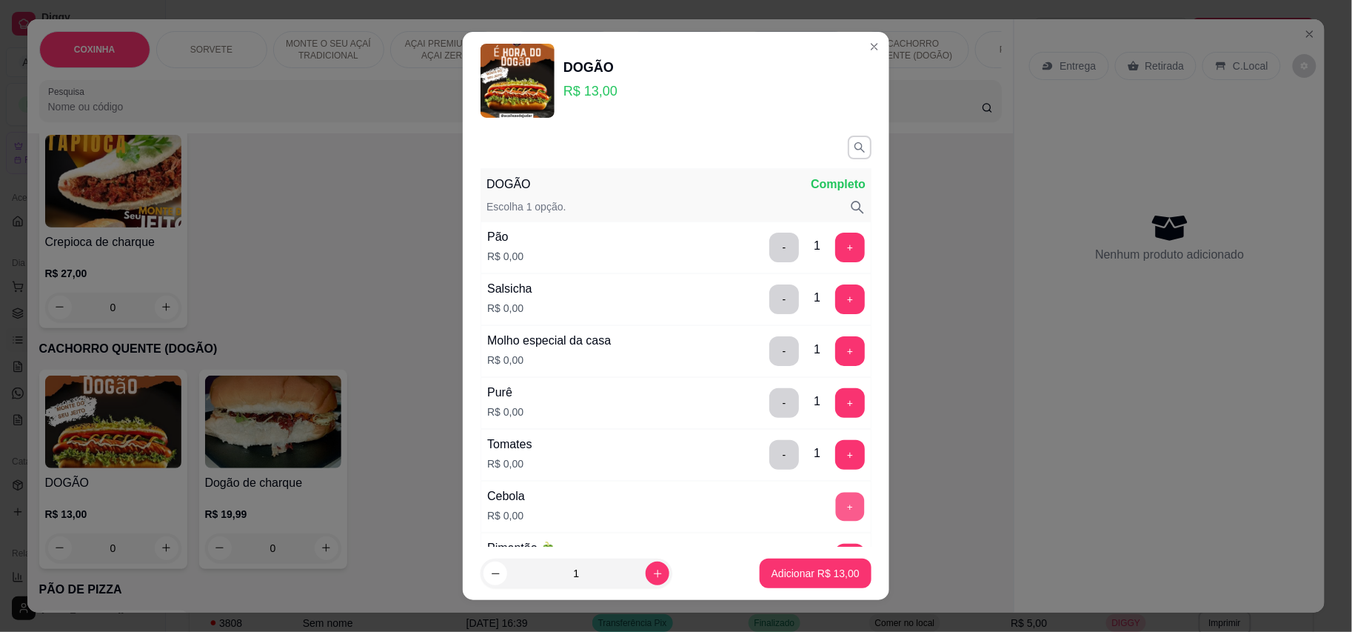
click at [836, 506] on button "+" at bounding box center [850, 506] width 29 height 29
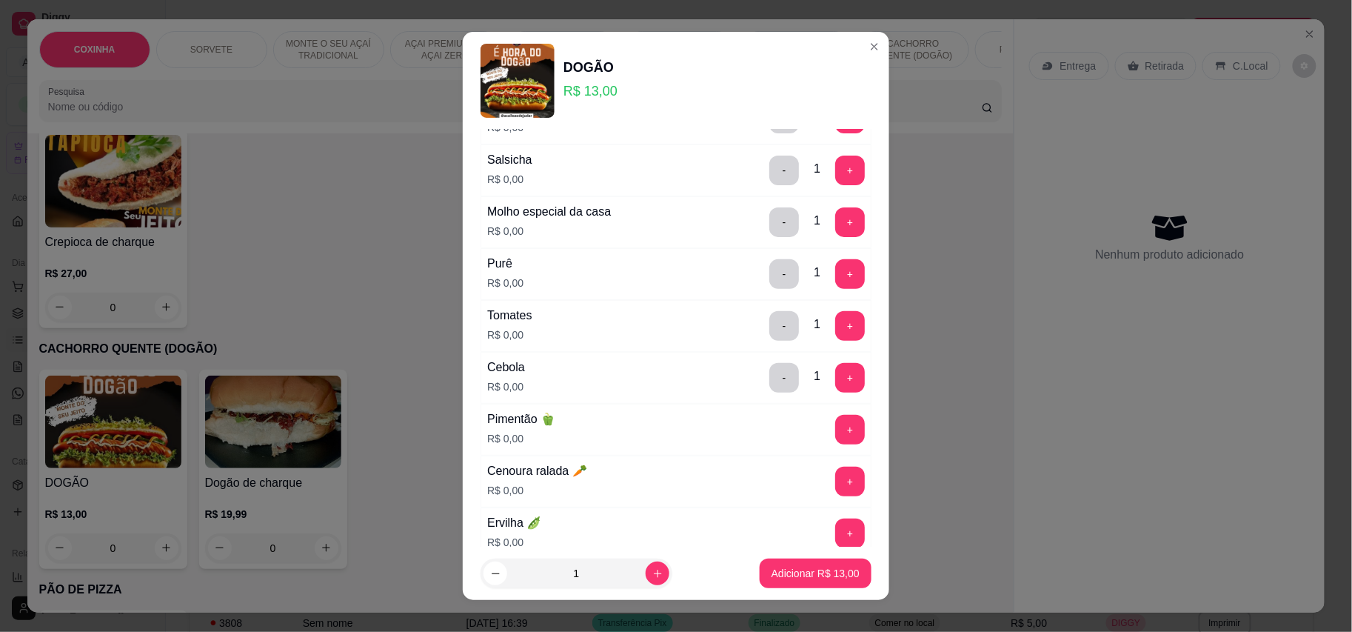
scroll to position [395, 0]
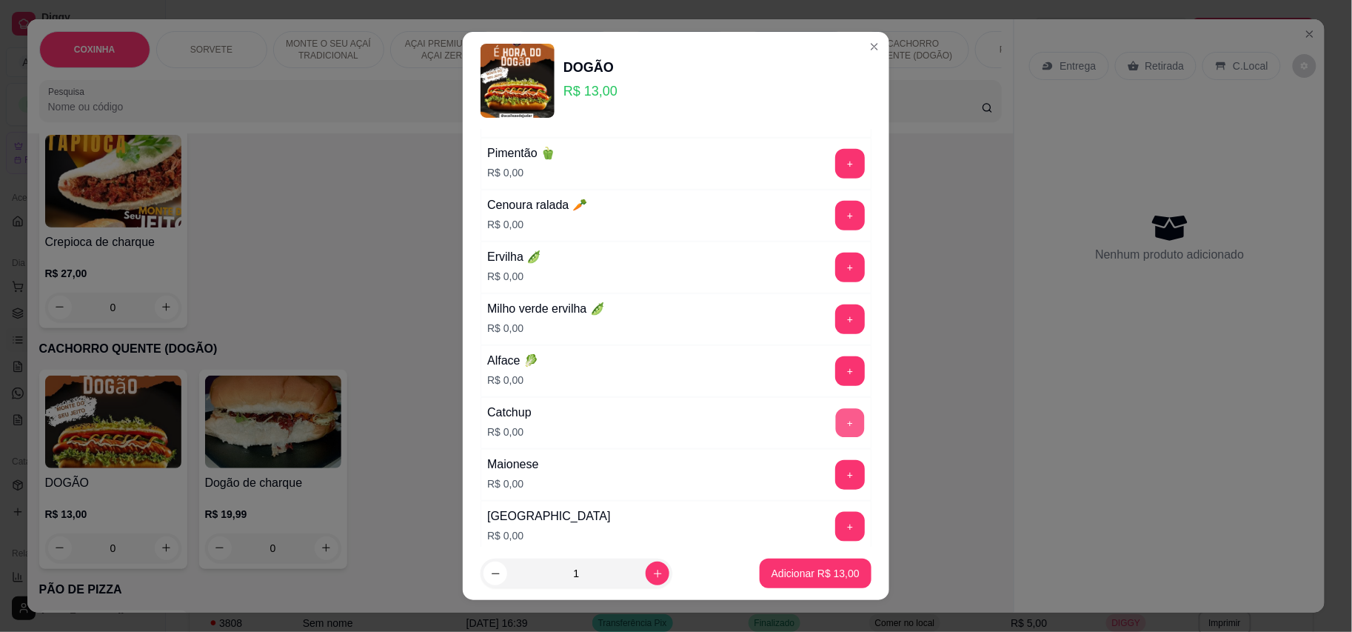
click at [836, 426] on button "+" at bounding box center [850, 422] width 29 height 29
click at [835, 469] on button "+" at bounding box center [850, 475] width 30 height 30
click at [836, 373] on button "+" at bounding box center [850, 370] width 29 height 29
click at [835, 332] on button "+" at bounding box center [850, 319] width 30 height 30
click at [835, 271] on button "+" at bounding box center [850, 267] width 30 height 30
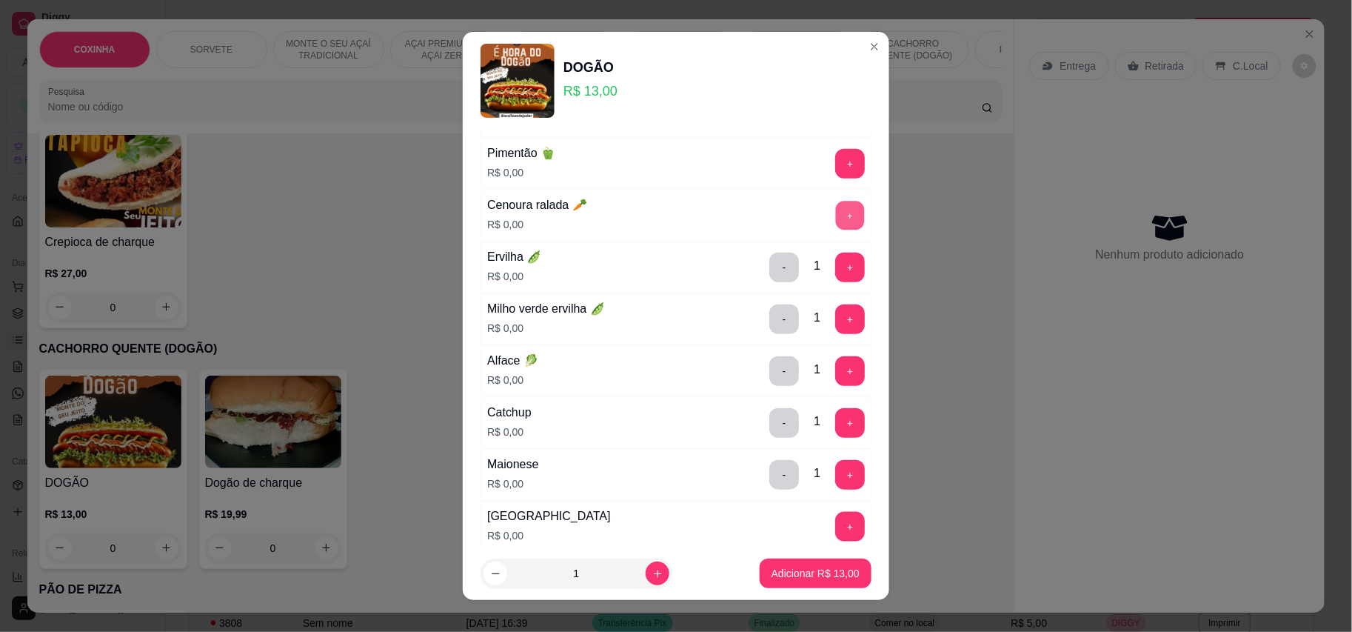
click at [836, 215] on button "+" at bounding box center [850, 215] width 29 height 29
click at [836, 161] on button "+" at bounding box center [850, 163] width 29 height 29
click at [836, 535] on button "+" at bounding box center [850, 526] width 29 height 29
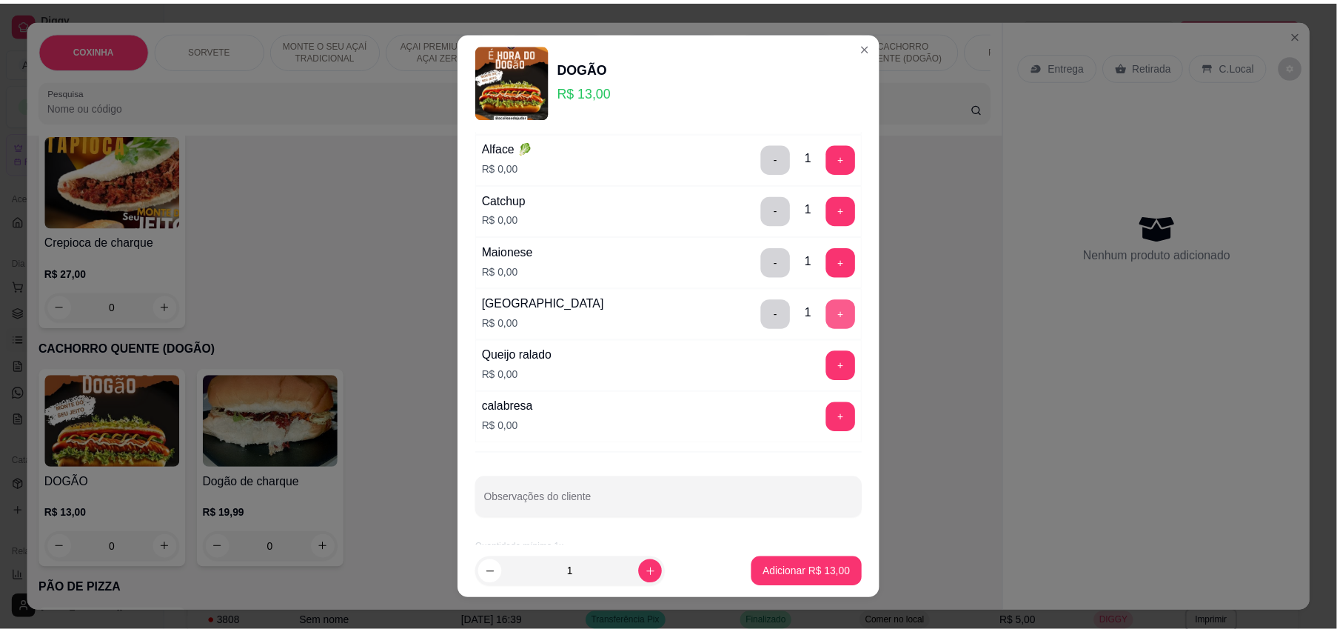
scroll to position [623, 0]
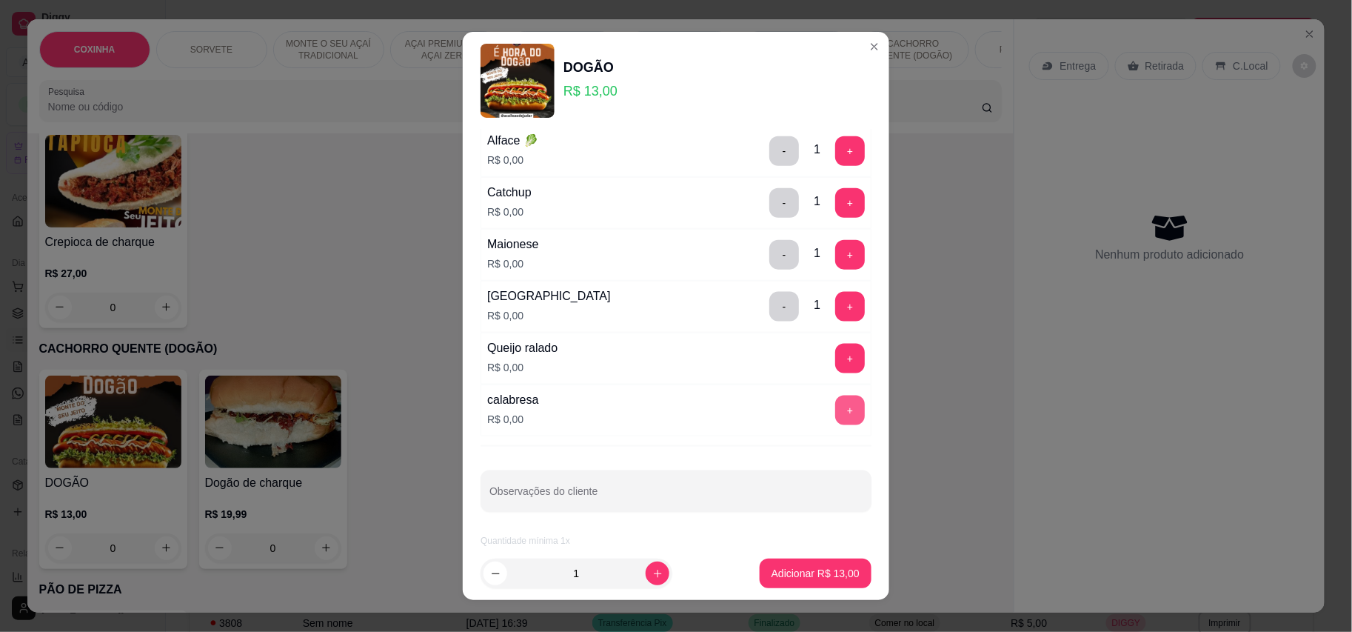
click at [835, 404] on button "+" at bounding box center [850, 410] width 30 height 30
click at [836, 356] on button "+" at bounding box center [850, 358] width 29 height 29
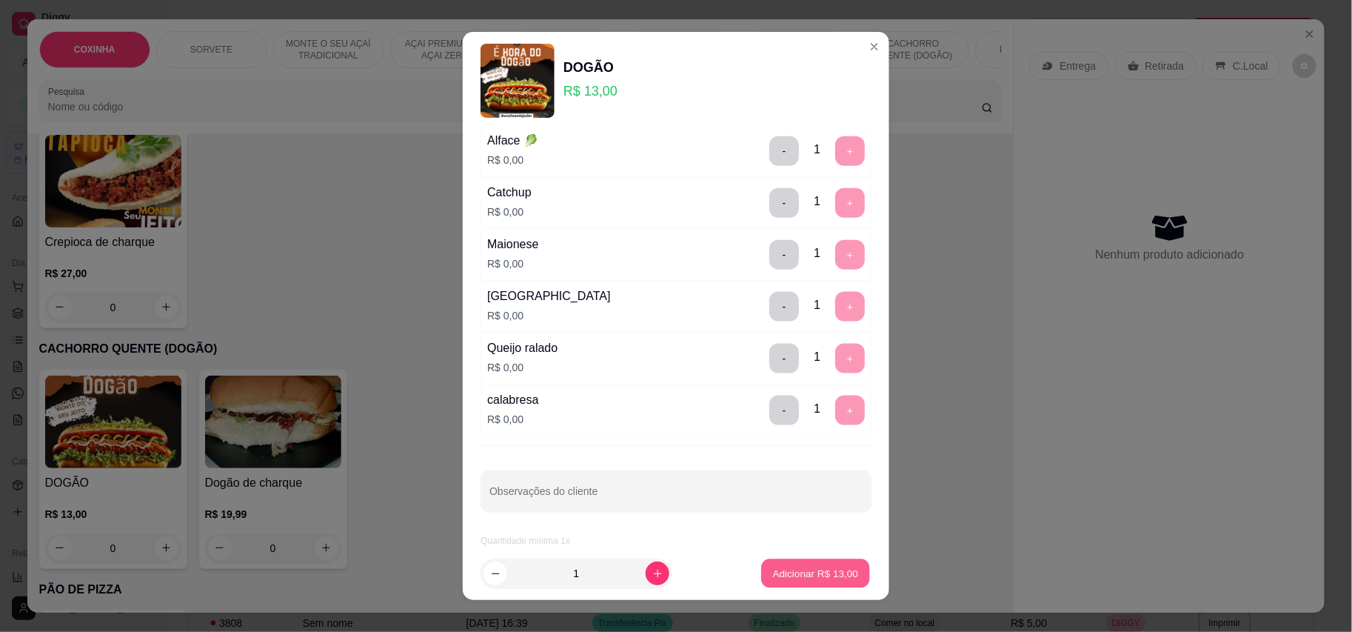
click at [773, 569] on p "Adicionar R$ 13,00" at bounding box center [816, 573] width 86 height 14
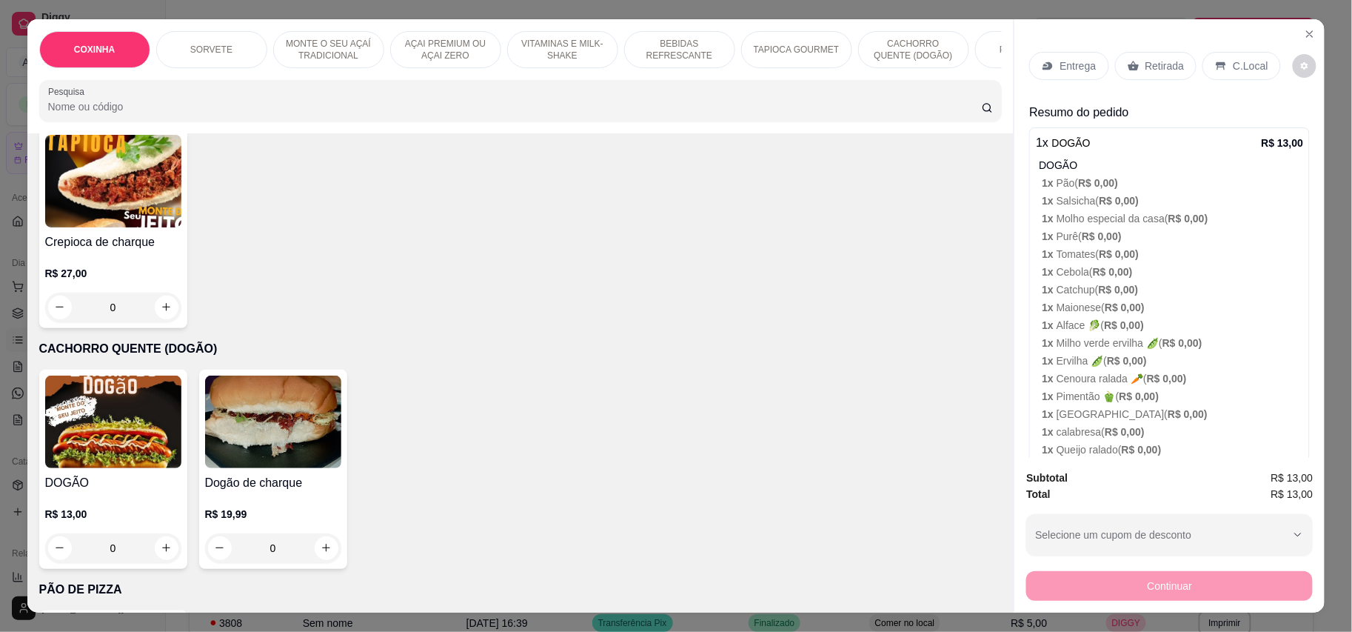
click at [1234, 59] on p "C.Local" at bounding box center [1250, 65] width 35 height 15
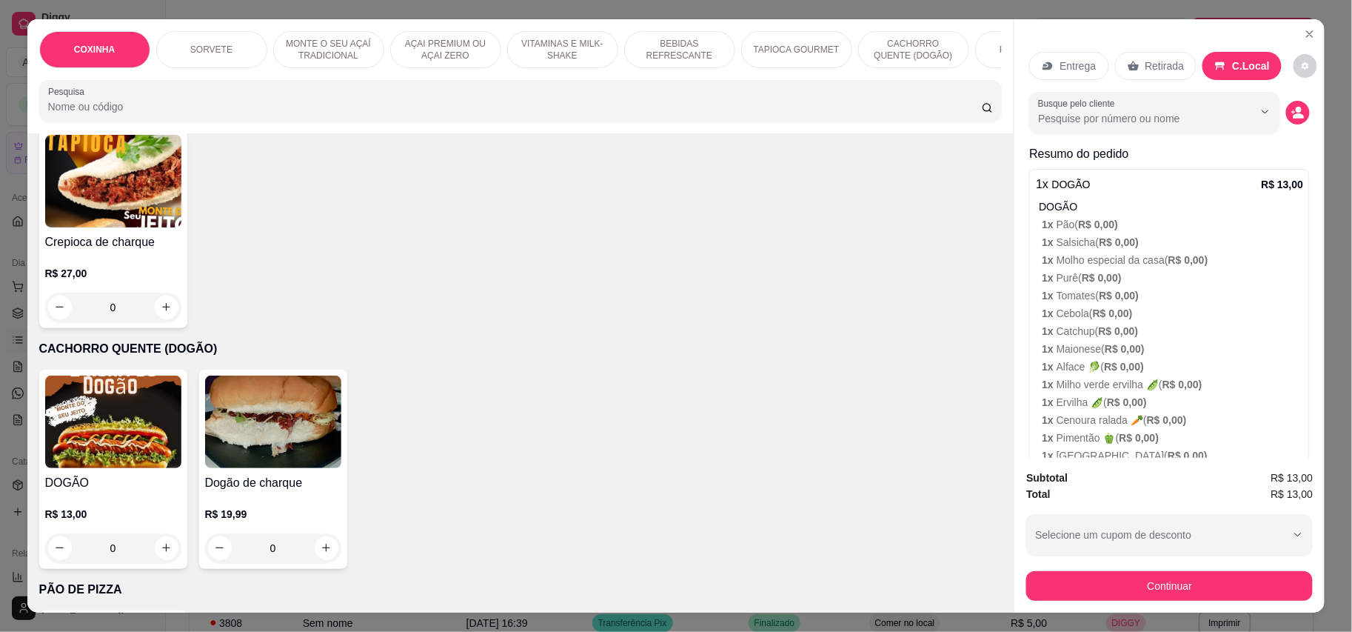
click at [1217, 567] on div "Continuar" at bounding box center [1169, 583] width 287 height 33
click at [1217, 572] on button "Continuar" at bounding box center [1169, 586] width 287 height 30
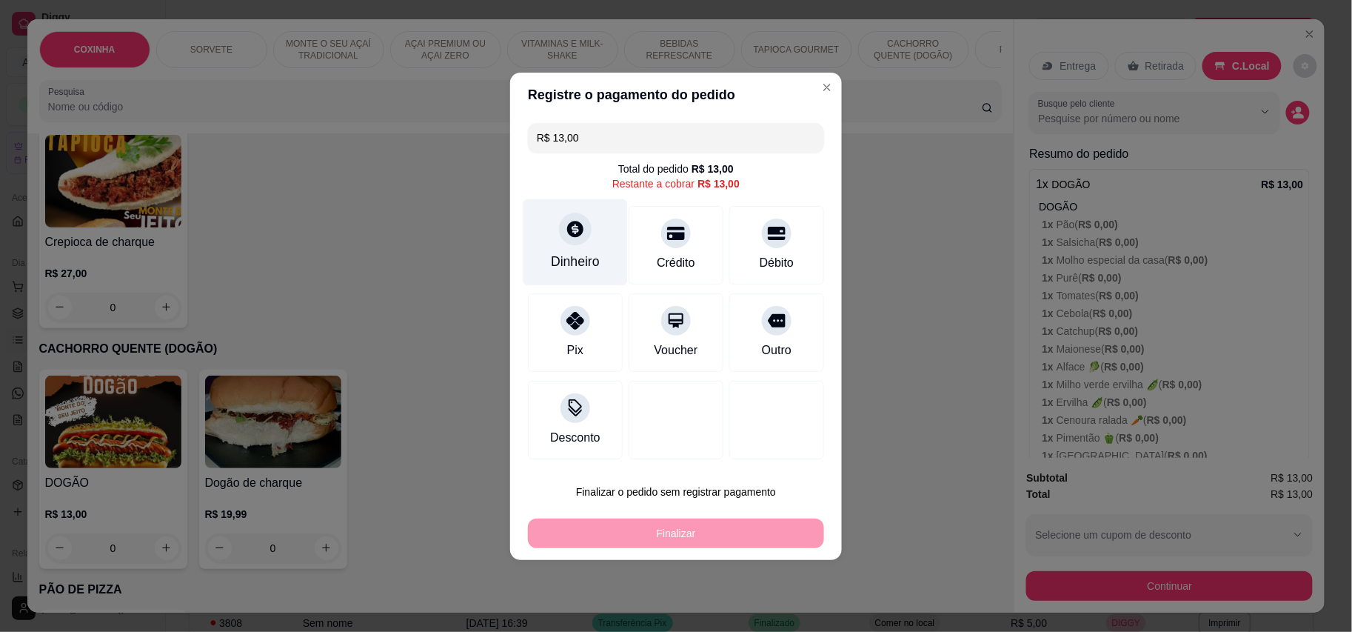
click at [590, 235] on div "Dinheiro" at bounding box center [575, 241] width 104 height 87
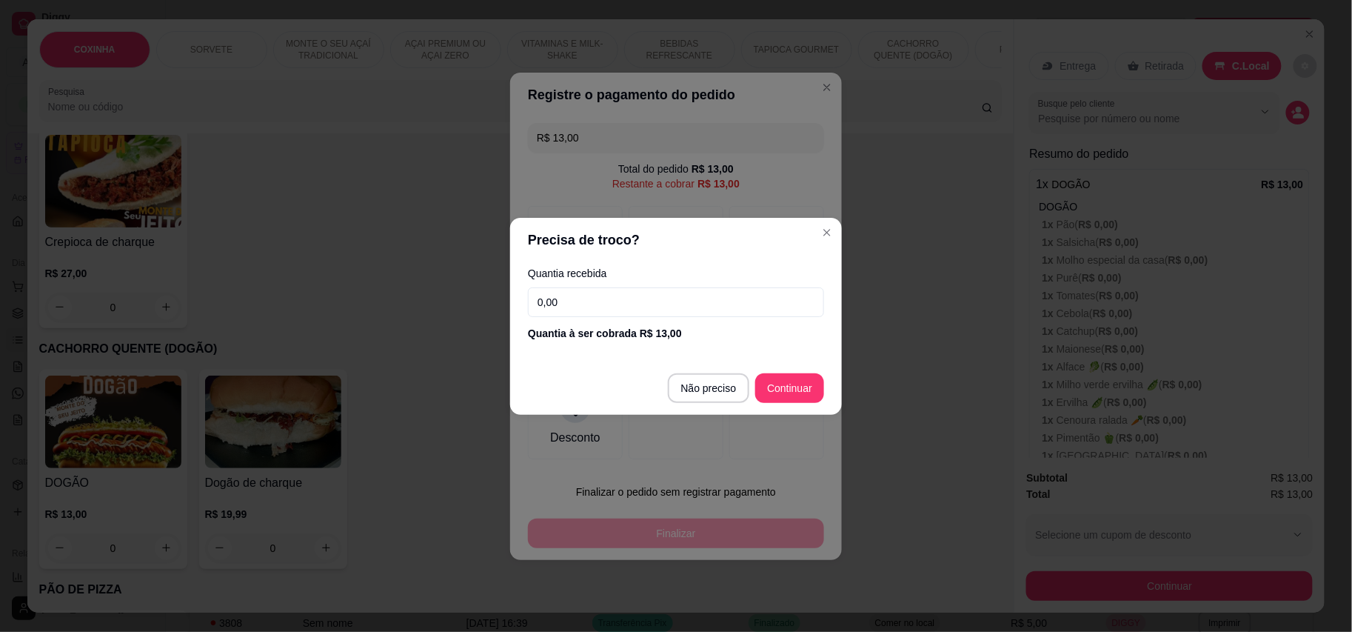
click at [638, 298] on input "0,00" at bounding box center [676, 302] width 296 height 30
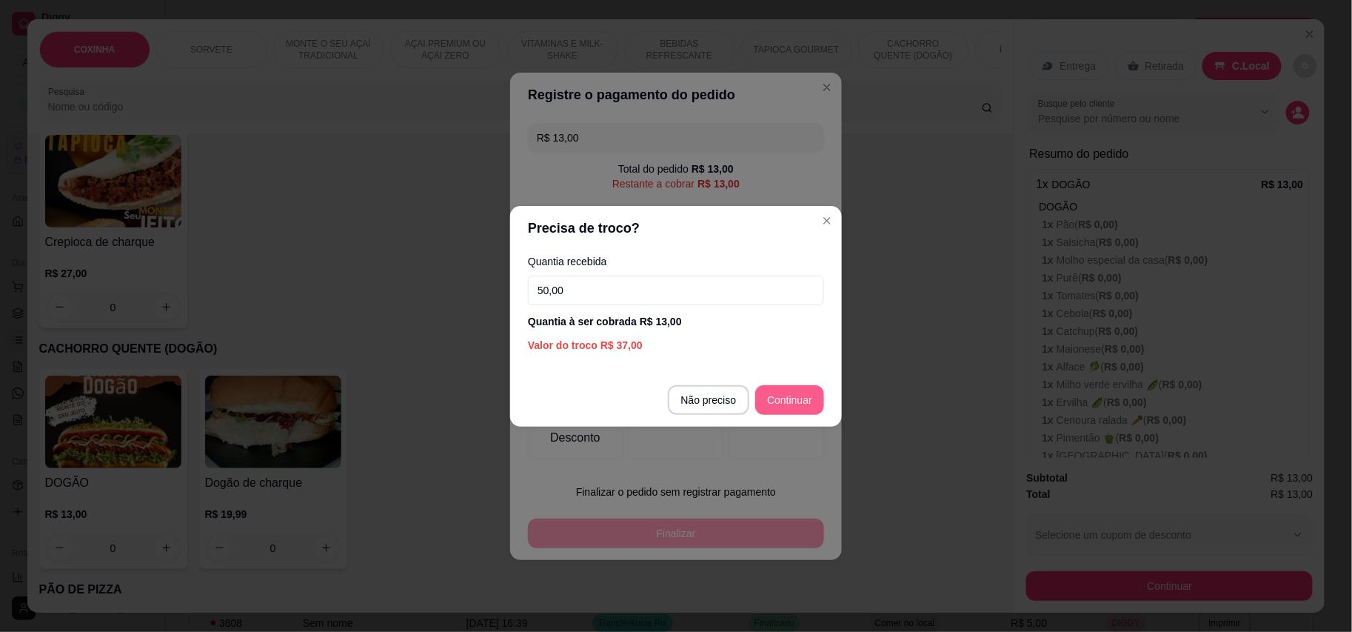
type input "50,00"
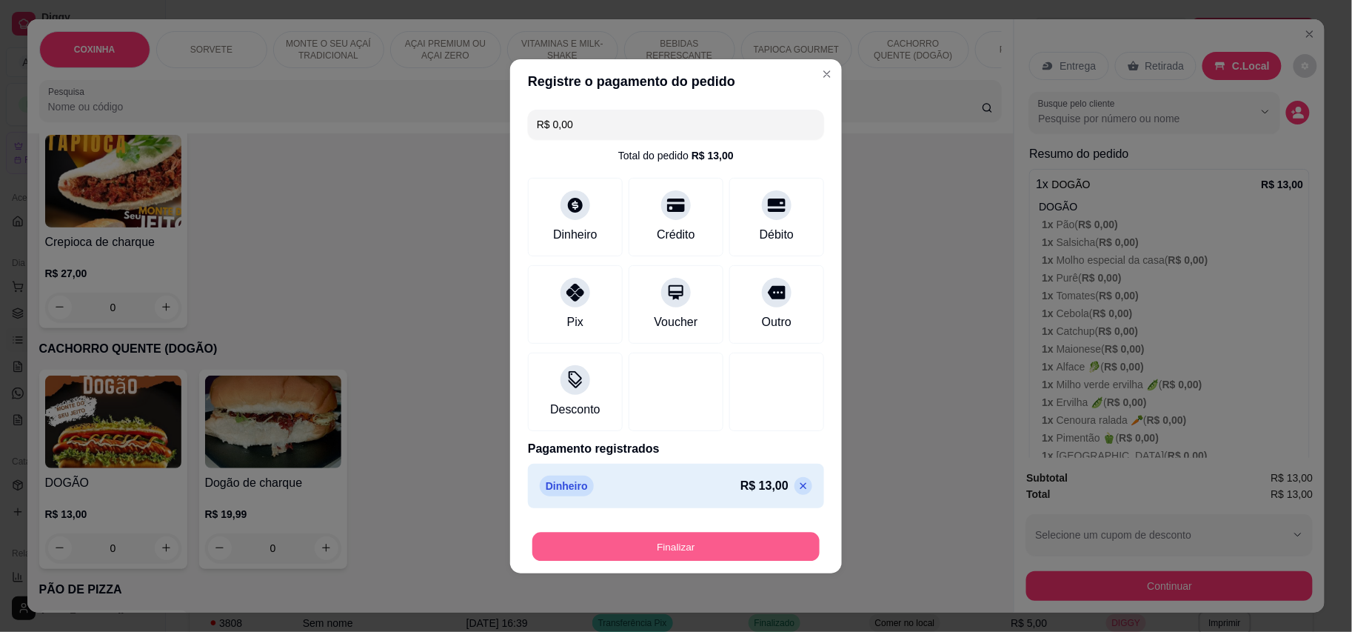
click at [729, 540] on button "Finalizar" at bounding box center [675, 546] width 287 height 29
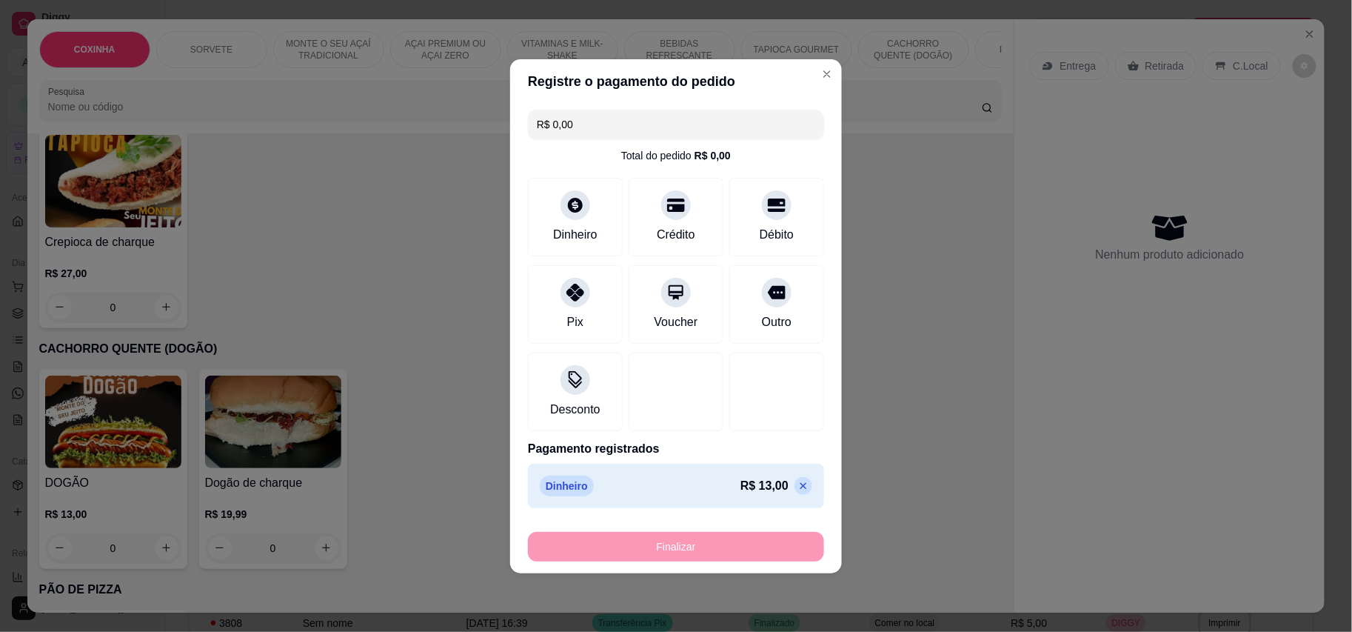
type input "-R$ 13,00"
